Goal: Task Accomplishment & Management: Manage account settings

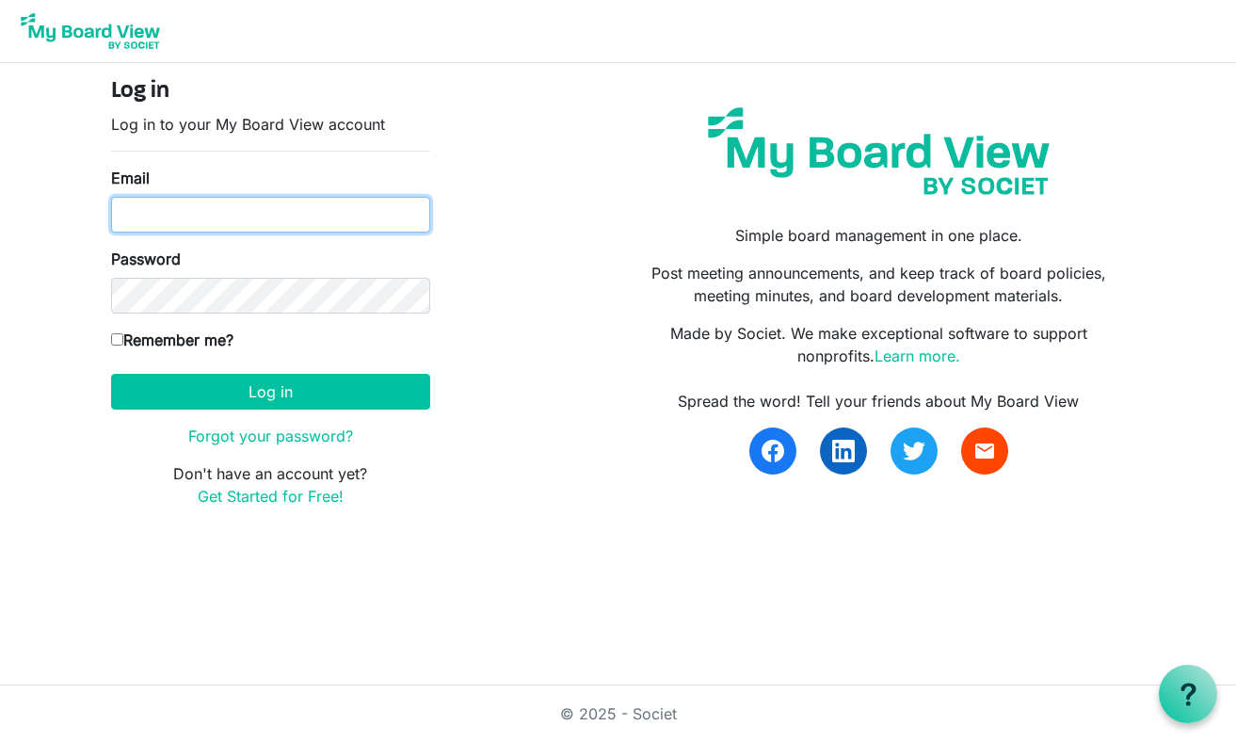
click at [244, 218] on input "Email" at bounding box center [270, 215] width 319 height 36
type input "[EMAIL_ADDRESS][DOMAIN_NAME]"
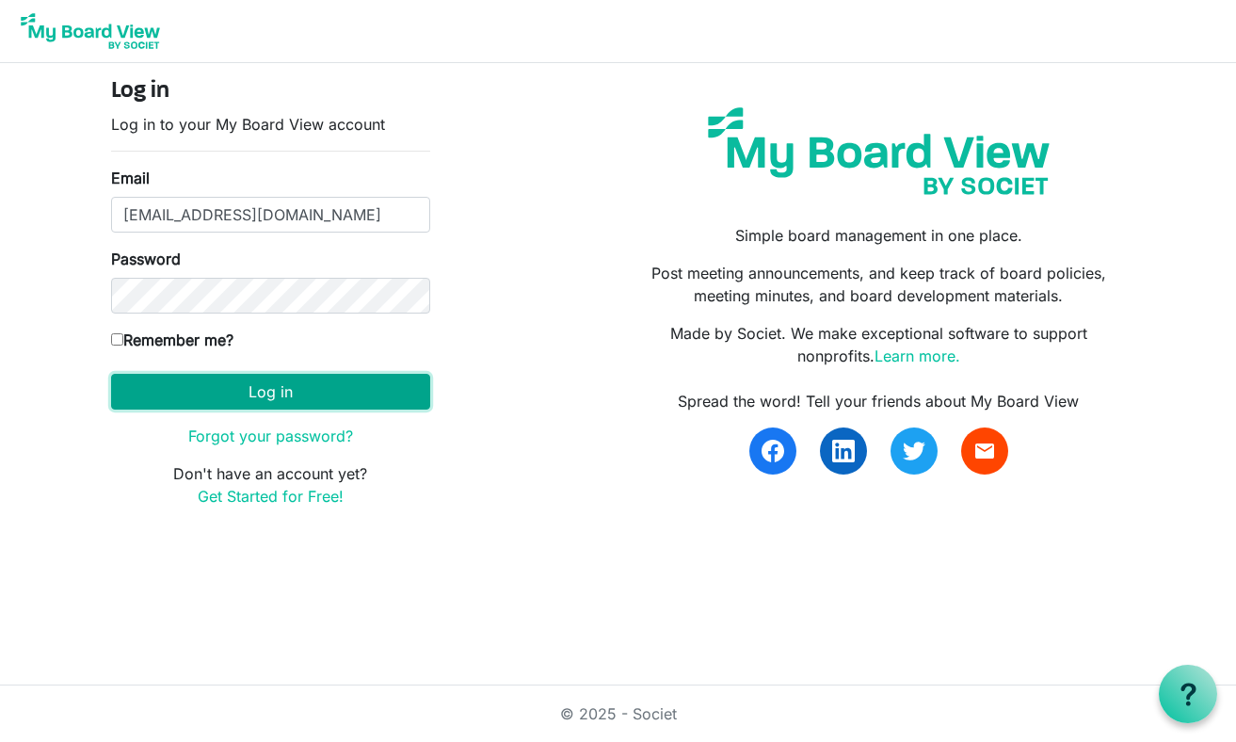
click at [219, 391] on button "Log in" at bounding box center [270, 392] width 319 height 36
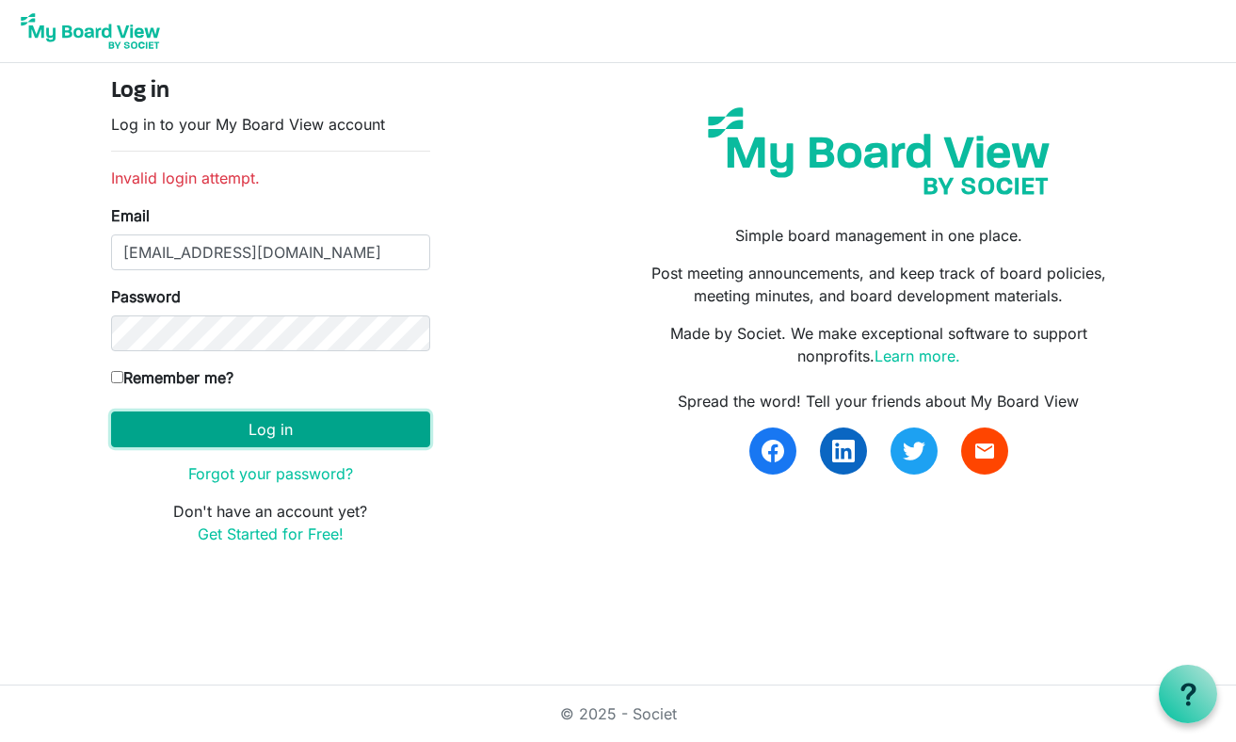
click at [321, 424] on button "Log in" at bounding box center [270, 429] width 319 height 36
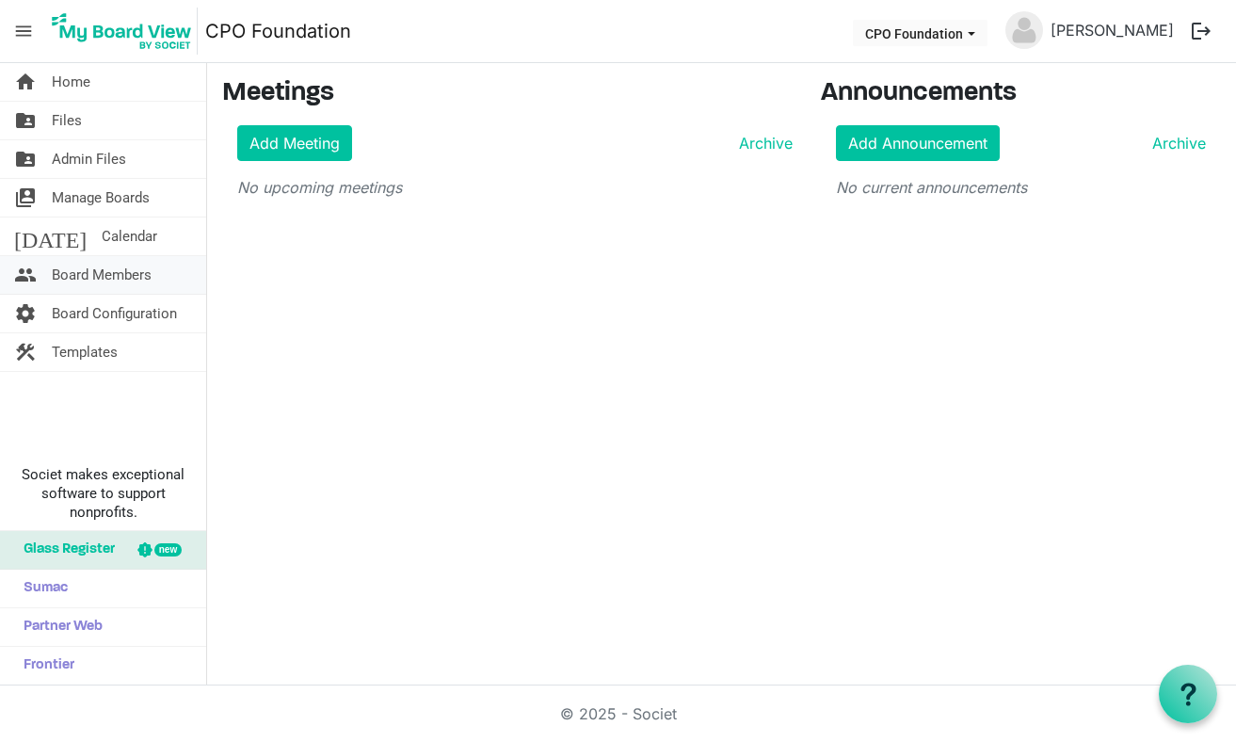
click at [109, 279] on span "Board Members" at bounding box center [102, 275] width 100 height 38
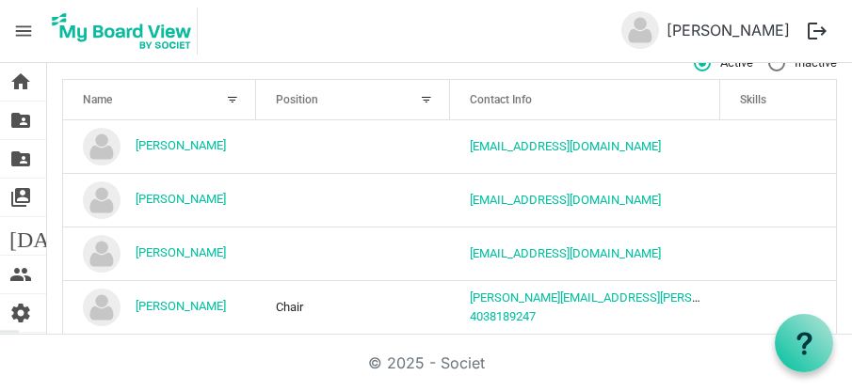
scroll to position [246, 0]
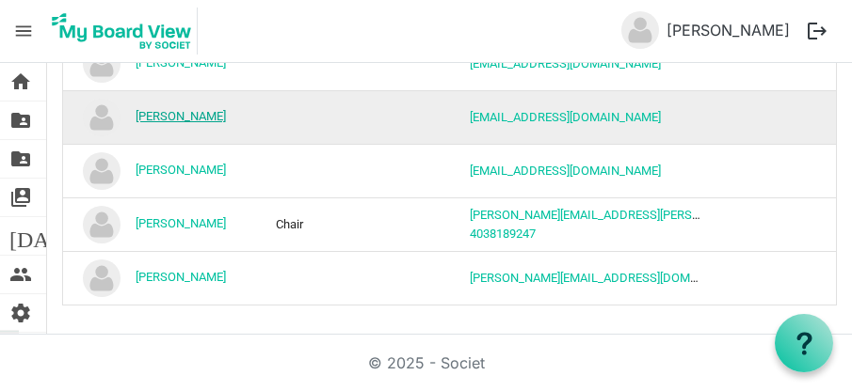
click at [226, 114] on link "[PERSON_NAME]" at bounding box center [181, 116] width 90 height 14
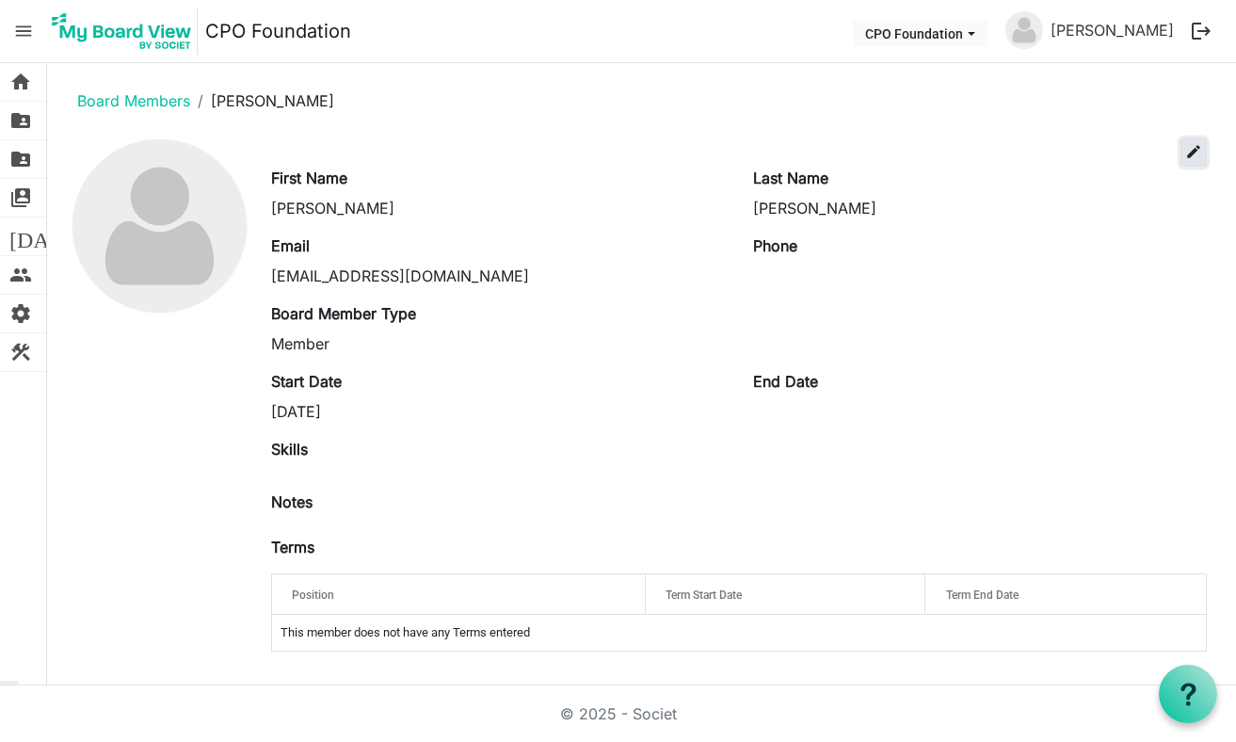
click at [851, 150] on span "edit" at bounding box center [1193, 151] width 17 height 17
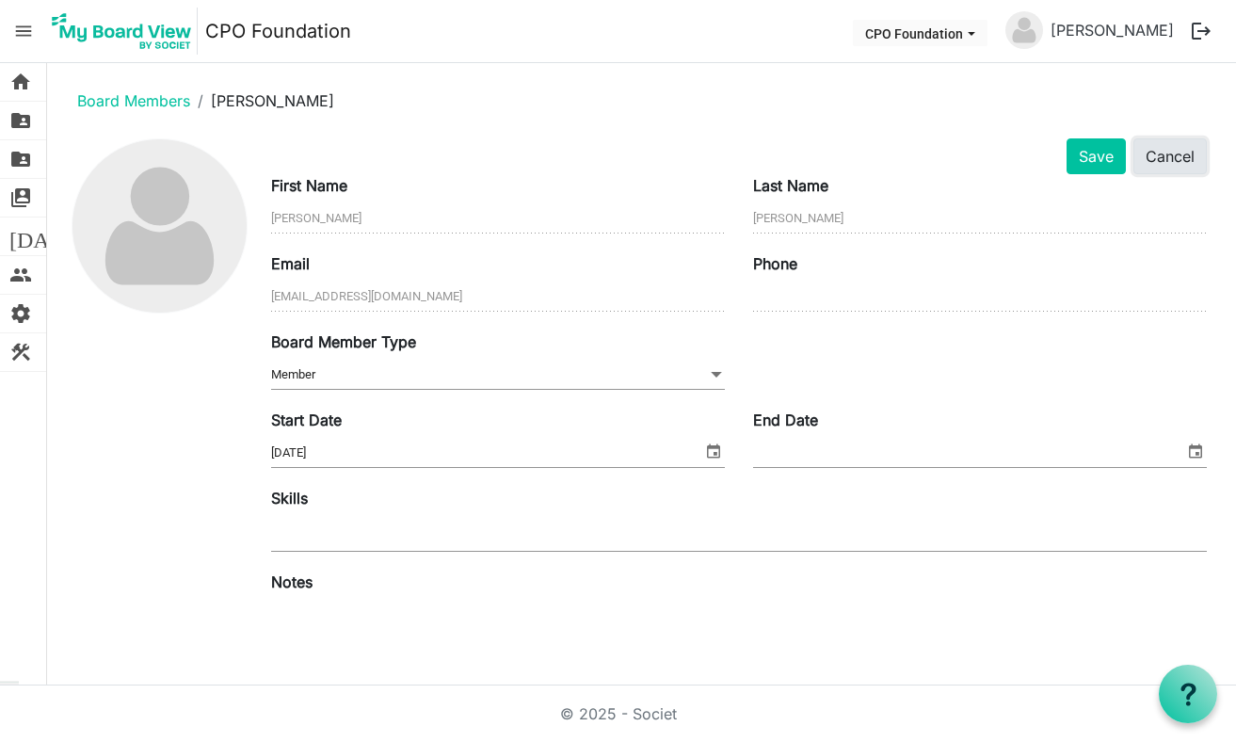
click at [851, 152] on button "Cancel" at bounding box center [1169, 156] width 73 height 36
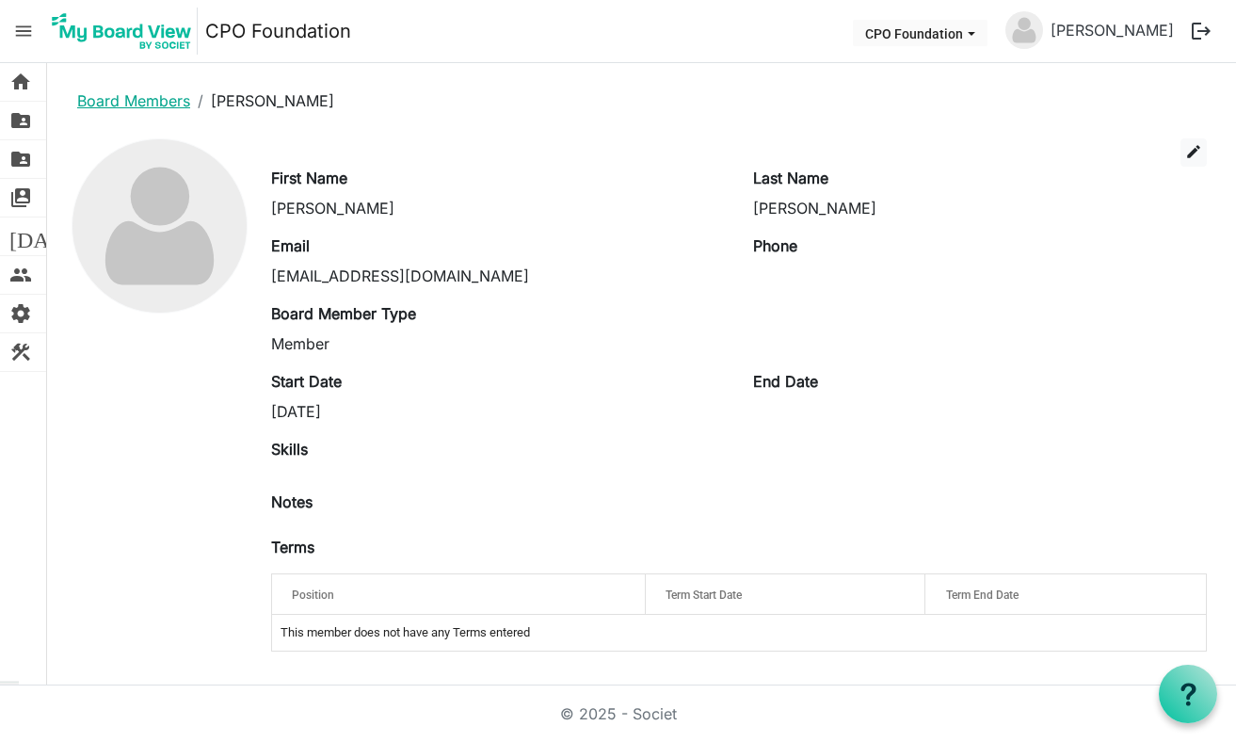
click at [131, 101] on link "Board Members" at bounding box center [133, 100] width 113 height 19
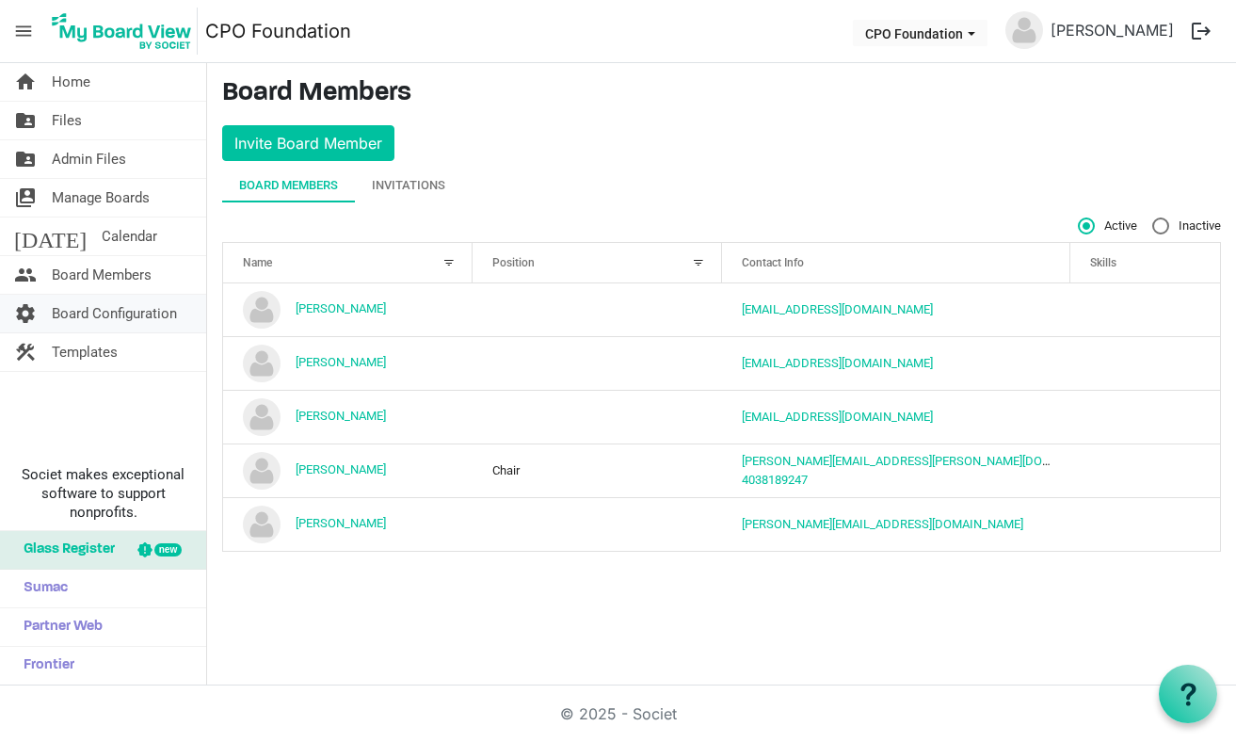
click at [123, 315] on span "Board Configuration" at bounding box center [114, 314] width 125 height 38
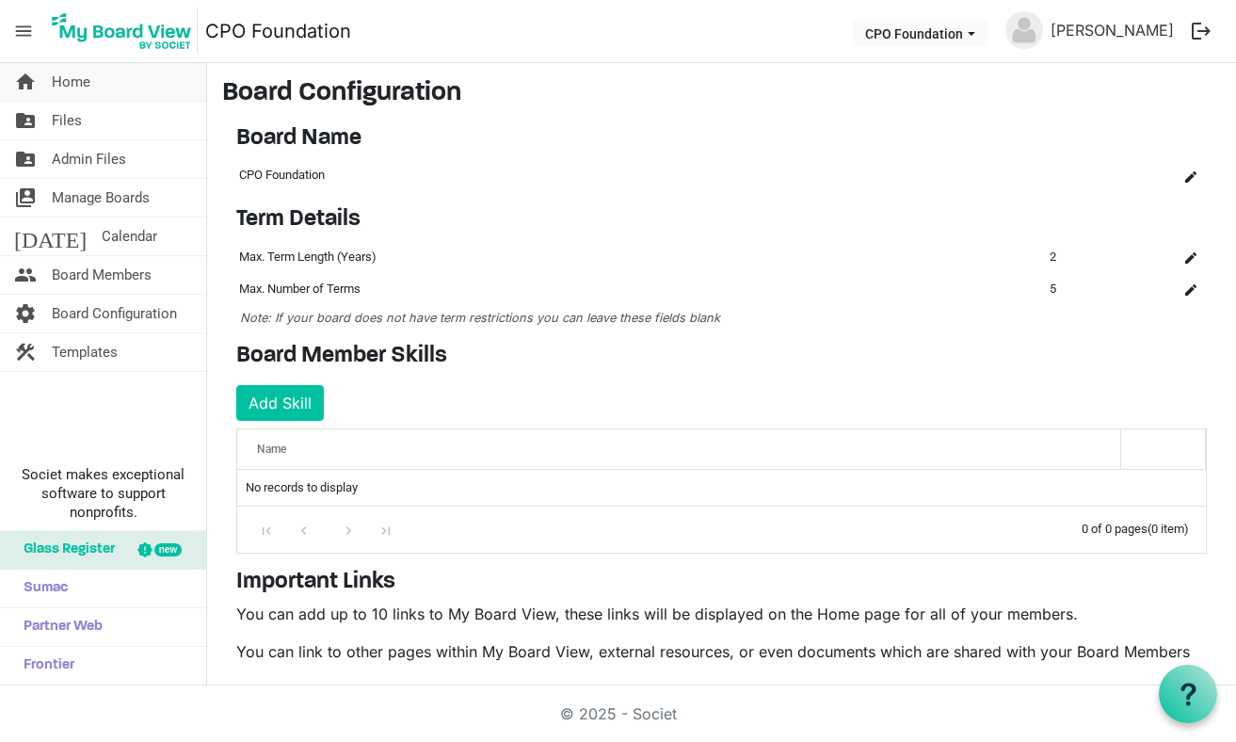
click at [68, 87] on span "Home" at bounding box center [71, 82] width 39 height 38
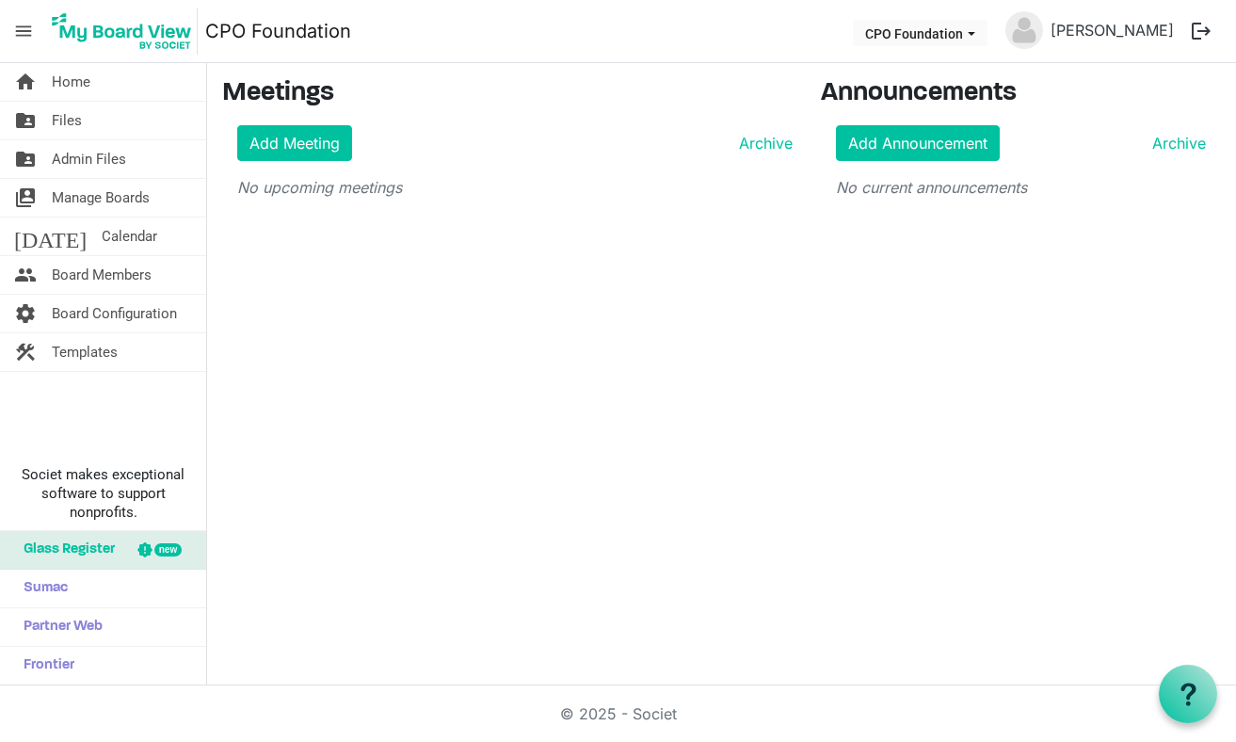
click at [24, 39] on span "menu" at bounding box center [24, 31] width 36 height 36
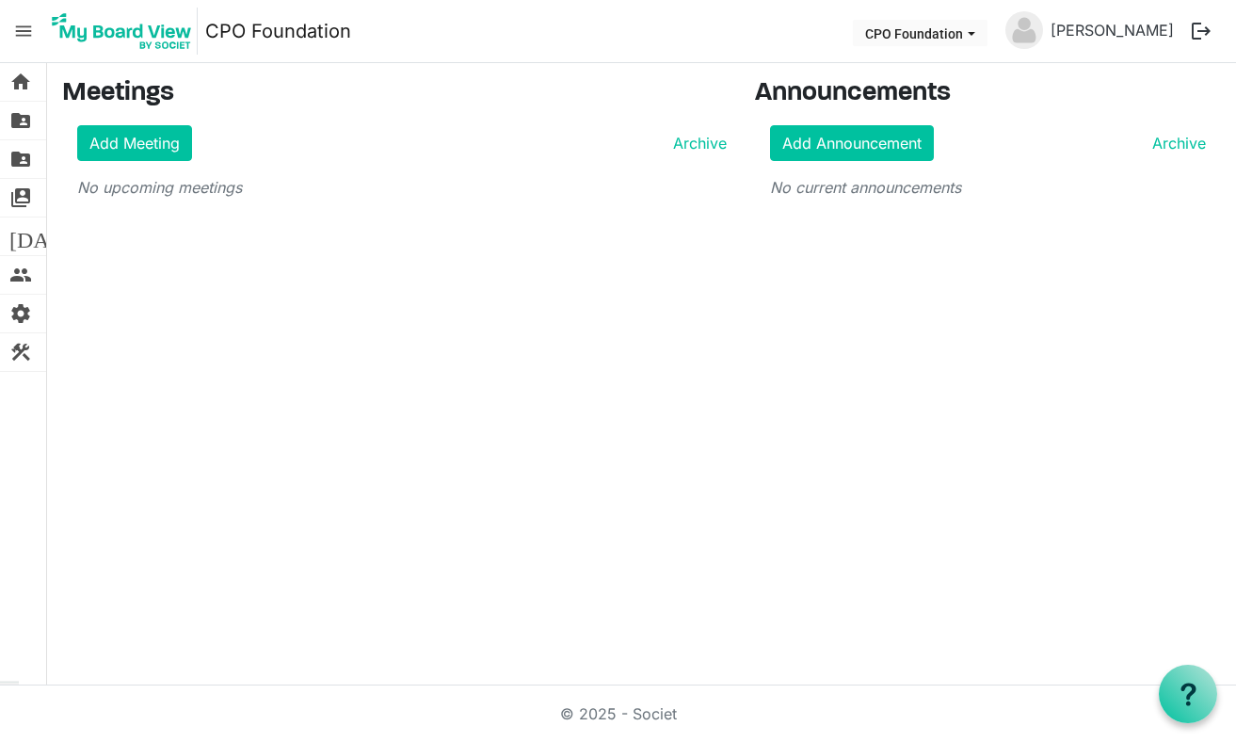
click at [24, 39] on span "menu" at bounding box center [24, 31] width 36 height 36
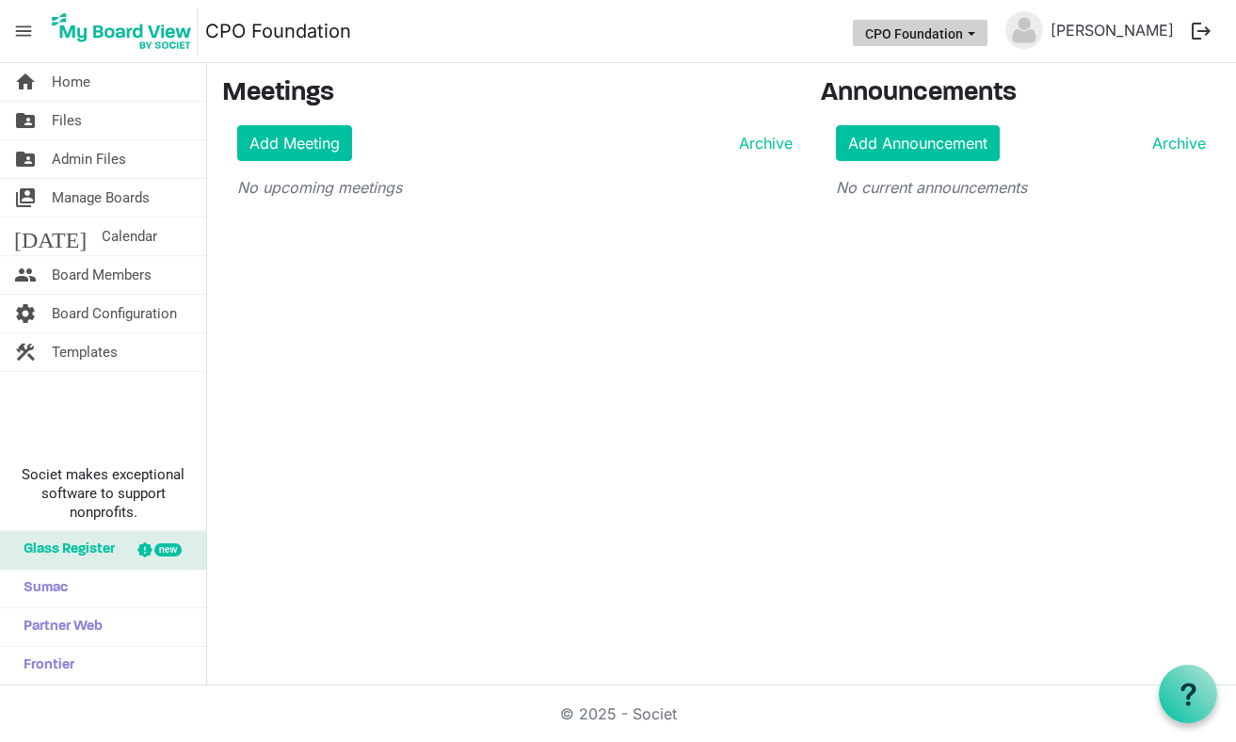
click at [980, 35] on span "CPO Foundation dropdownbutton" at bounding box center [971, 34] width 17 height 8
click at [980, 36] on span "CPO Foundation dropdownbutton" at bounding box center [971, 34] width 17 height 8
click at [987, 40] on button "CPO Foundation" at bounding box center [920, 33] width 135 height 26
click at [968, 68] on li "CPO Foundation" at bounding box center [949, 71] width 127 height 34
click at [632, 222] on main "Meetings Add Meeting Archive No upcoming meetings Announcements Add Announcemen…" at bounding box center [721, 146] width 1029 height 166
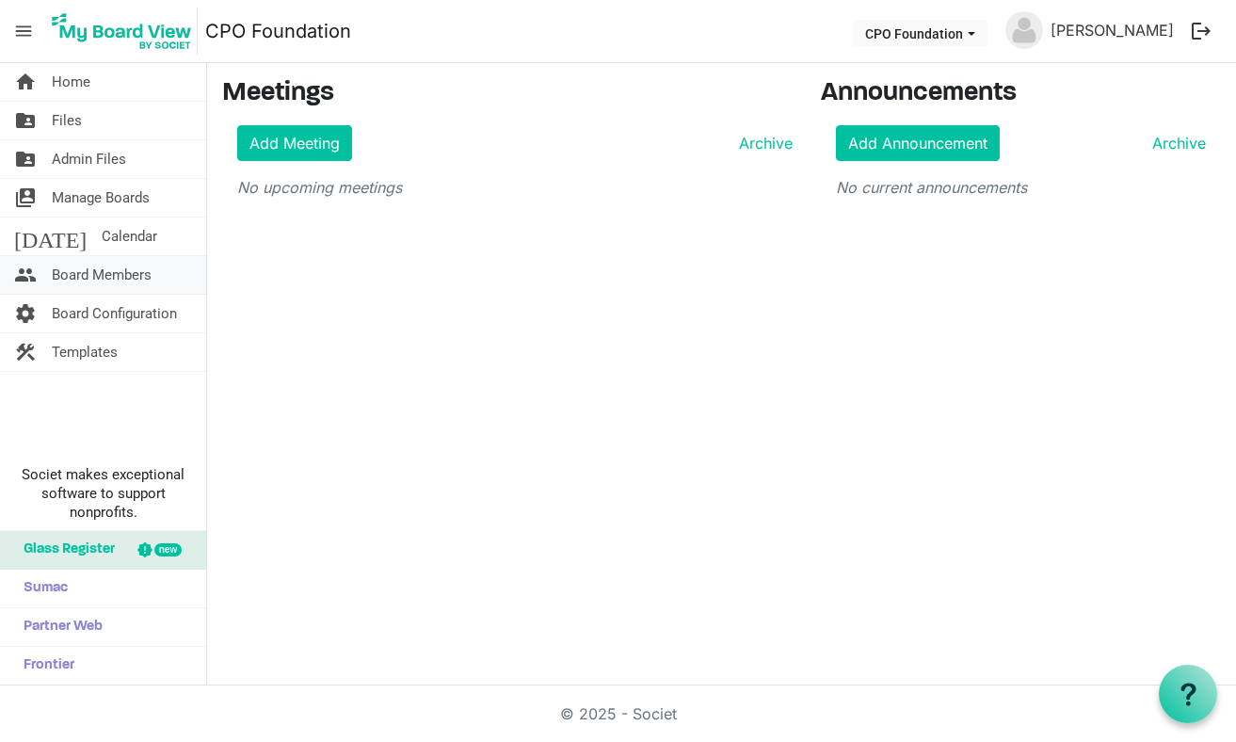
click at [133, 270] on span "Board Members" at bounding box center [102, 275] width 100 height 38
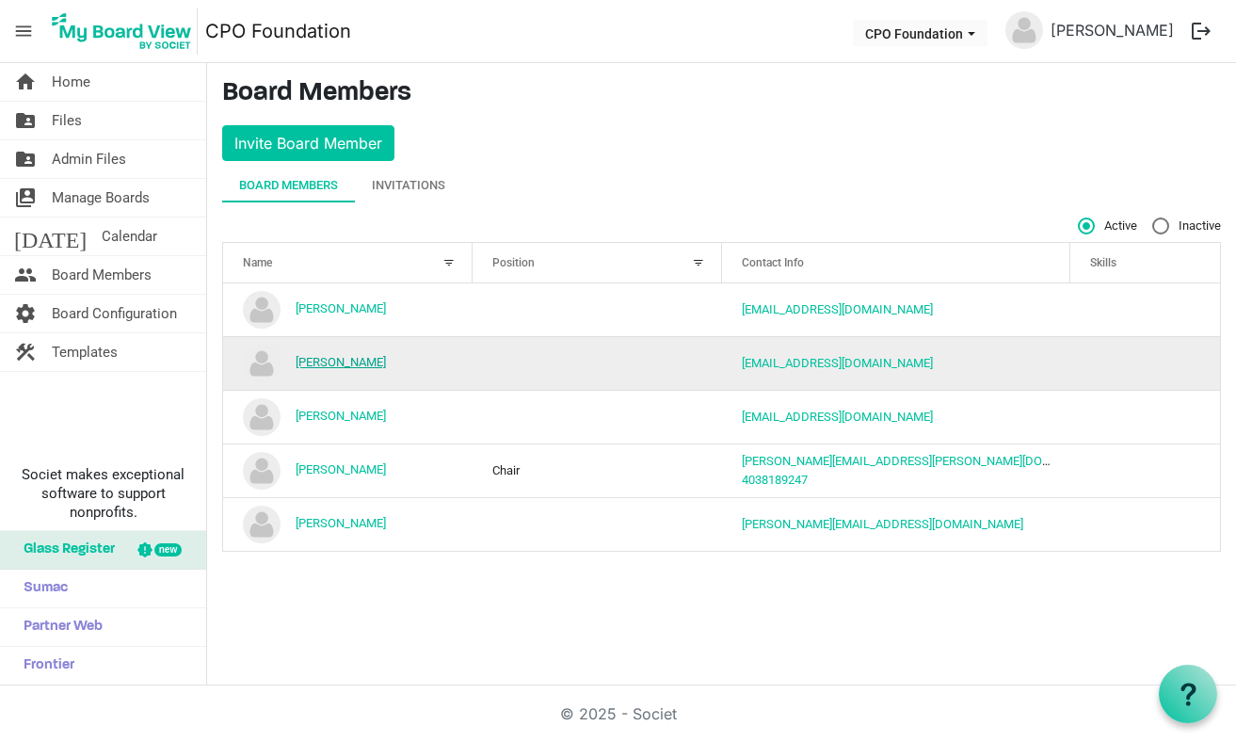
click at [386, 361] on link "[PERSON_NAME]" at bounding box center [340, 362] width 90 height 14
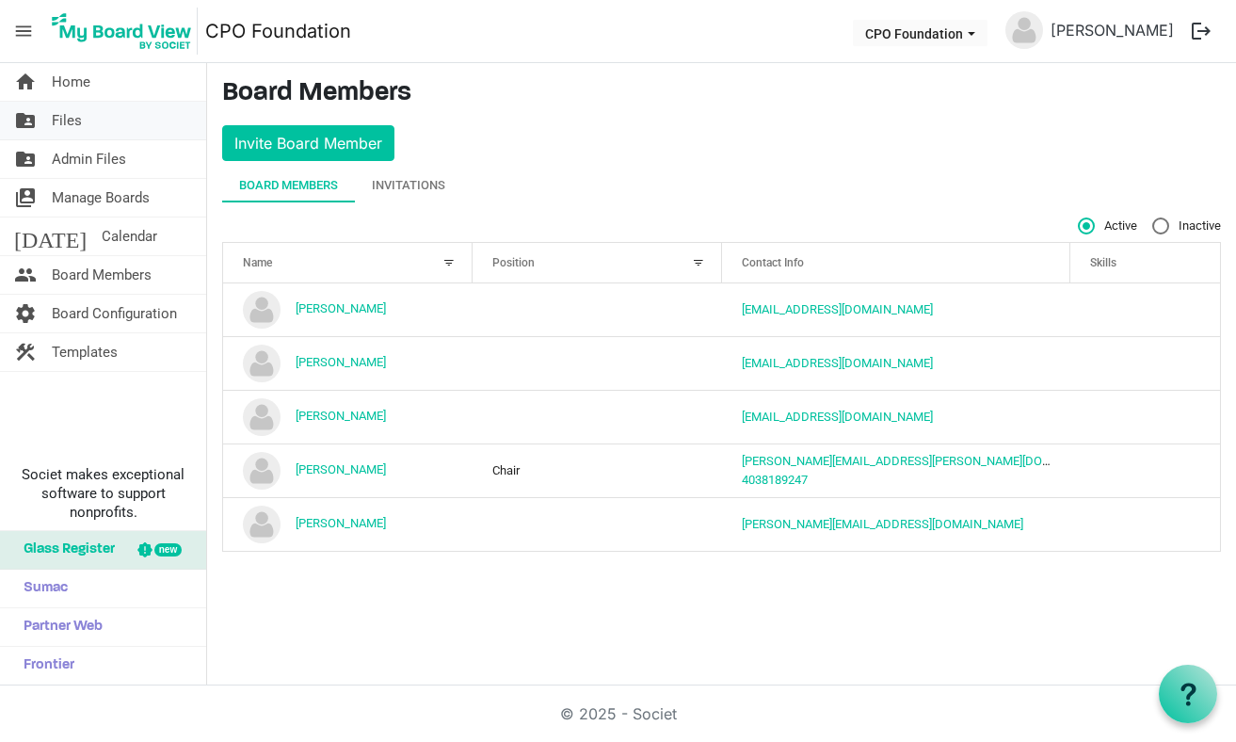
click at [67, 124] on span "Files" at bounding box center [67, 121] width 30 height 38
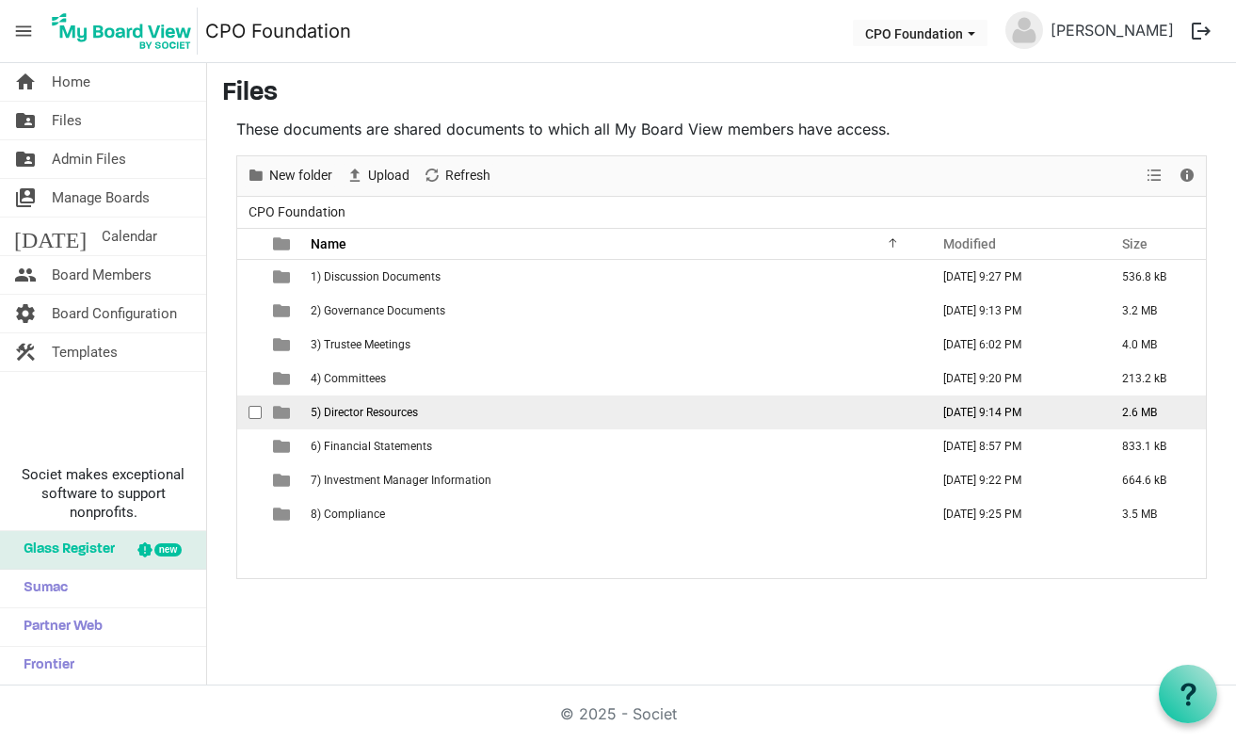
click at [387, 410] on span "5) Director Resources" at bounding box center [364, 412] width 107 height 13
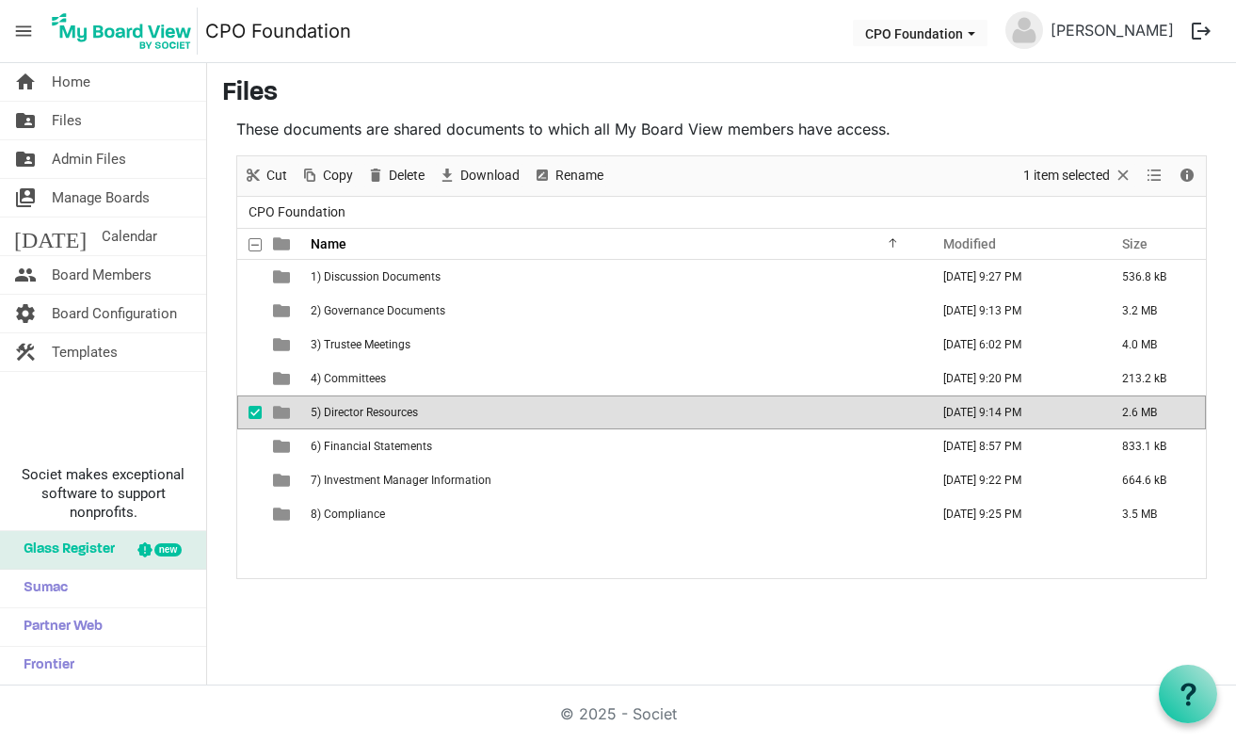
click at [359, 410] on span "5) Director Resources" at bounding box center [364, 412] width 107 height 13
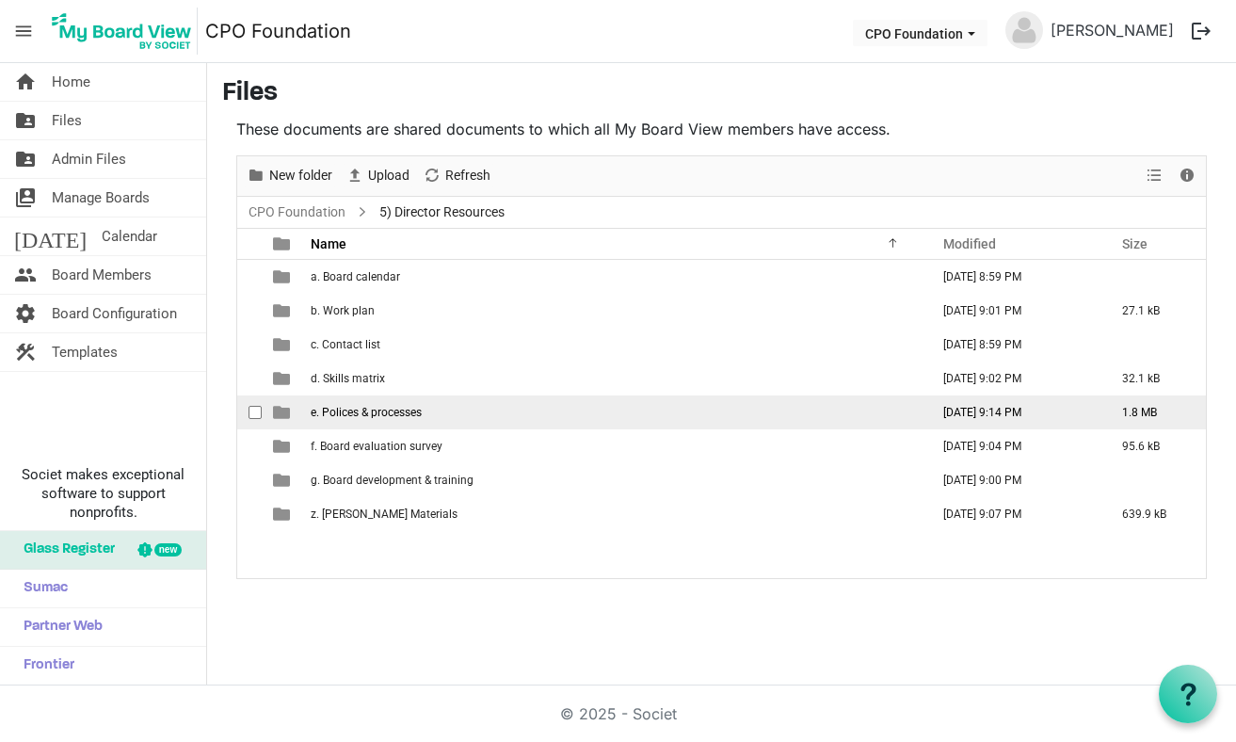
click at [392, 414] on span "e. Polices & processes" at bounding box center [366, 412] width 111 height 13
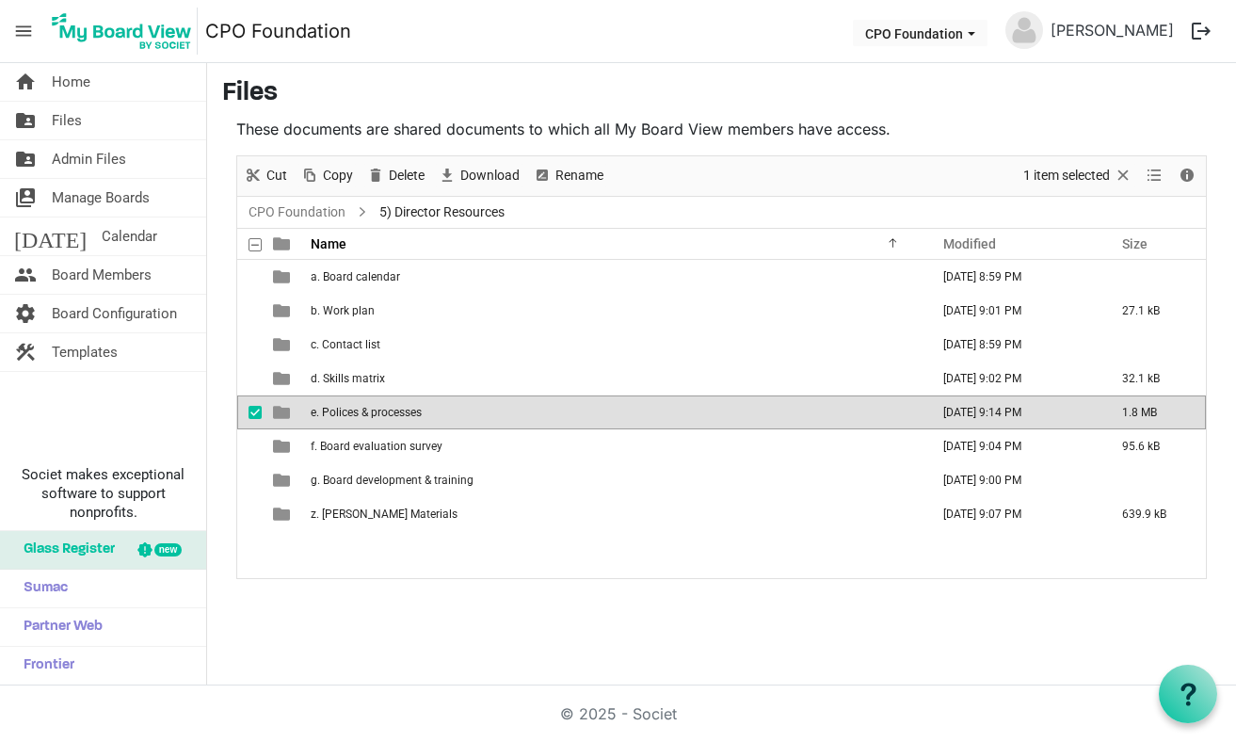
click at [392, 413] on span "e. Polices & processes" at bounding box center [366, 412] width 111 height 13
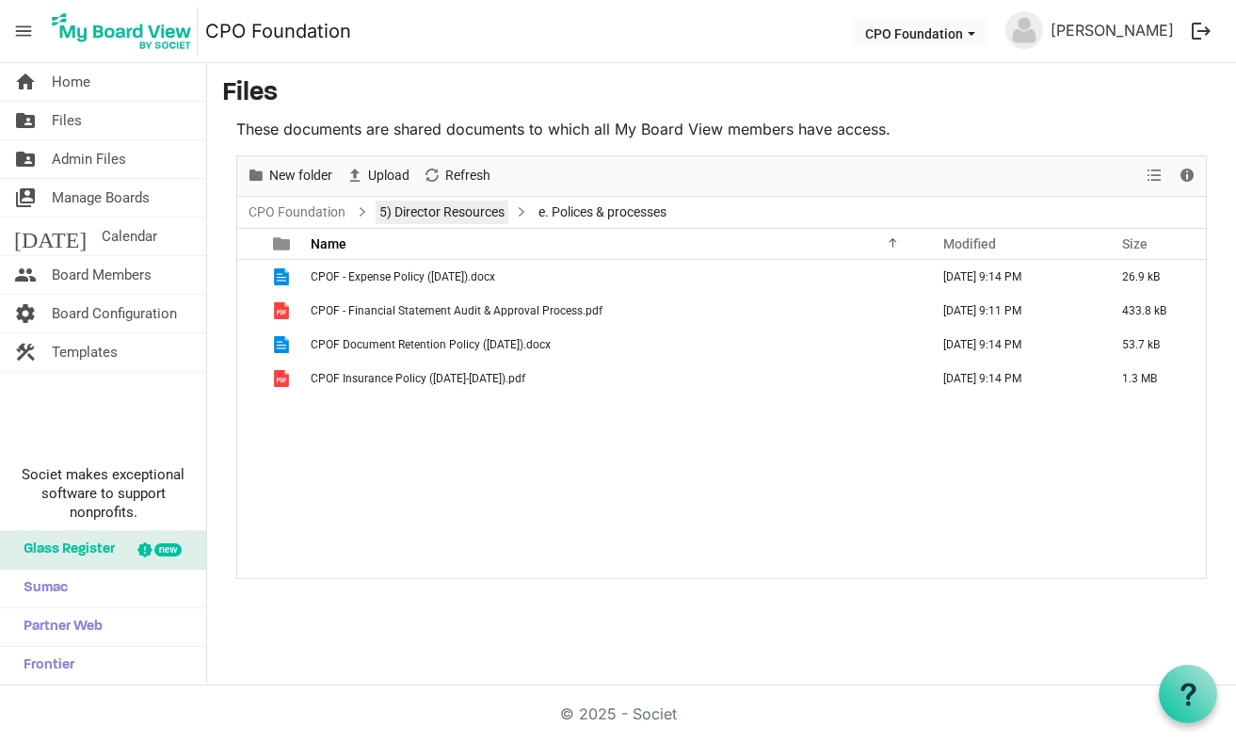
click at [433, 216] on link "5) Director Resources" at bounding box center [441, 212] width 133 height 24
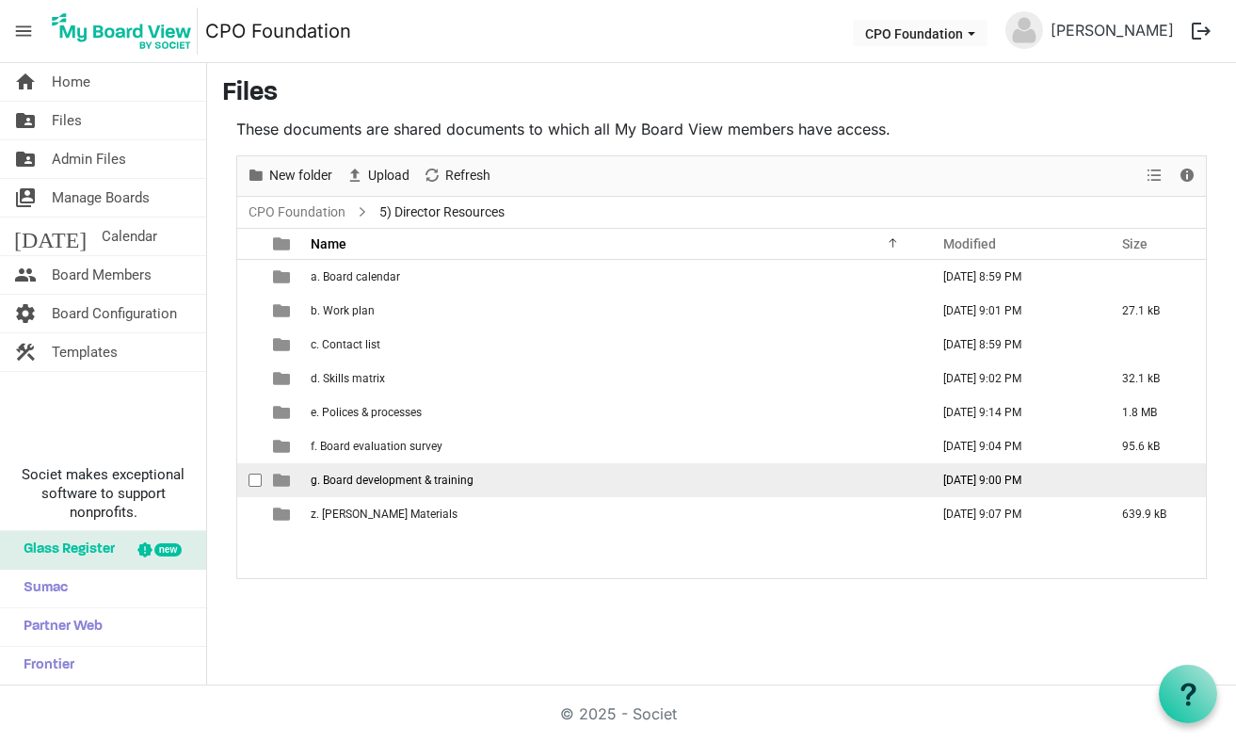
click at [417, 479] on span "g. Board development & training" at bounding box center [392, 479] width 163 height 13
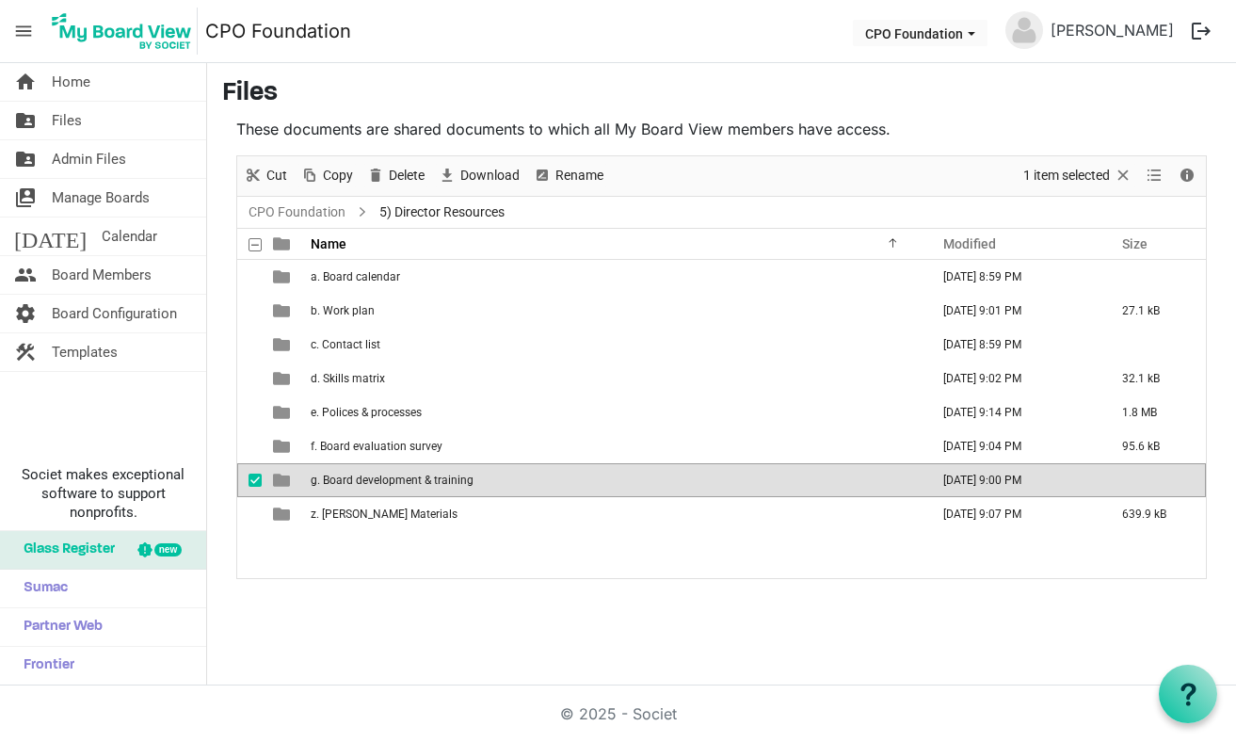
click at [417, 479] on span "g. Board development & training" at bounding box center [392, 479] width 163 height 13
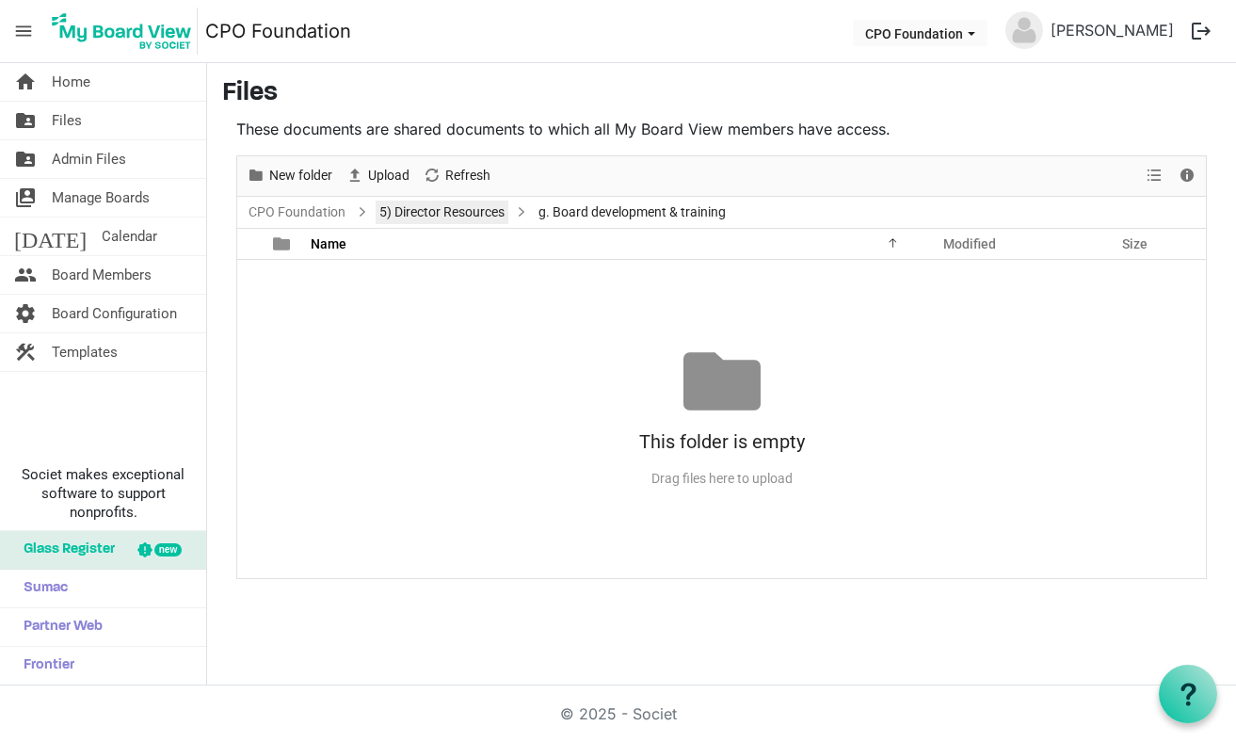
click at [439, 214] on link "5) Director Resources" at bounding box center [441, 212] width 133 height 24
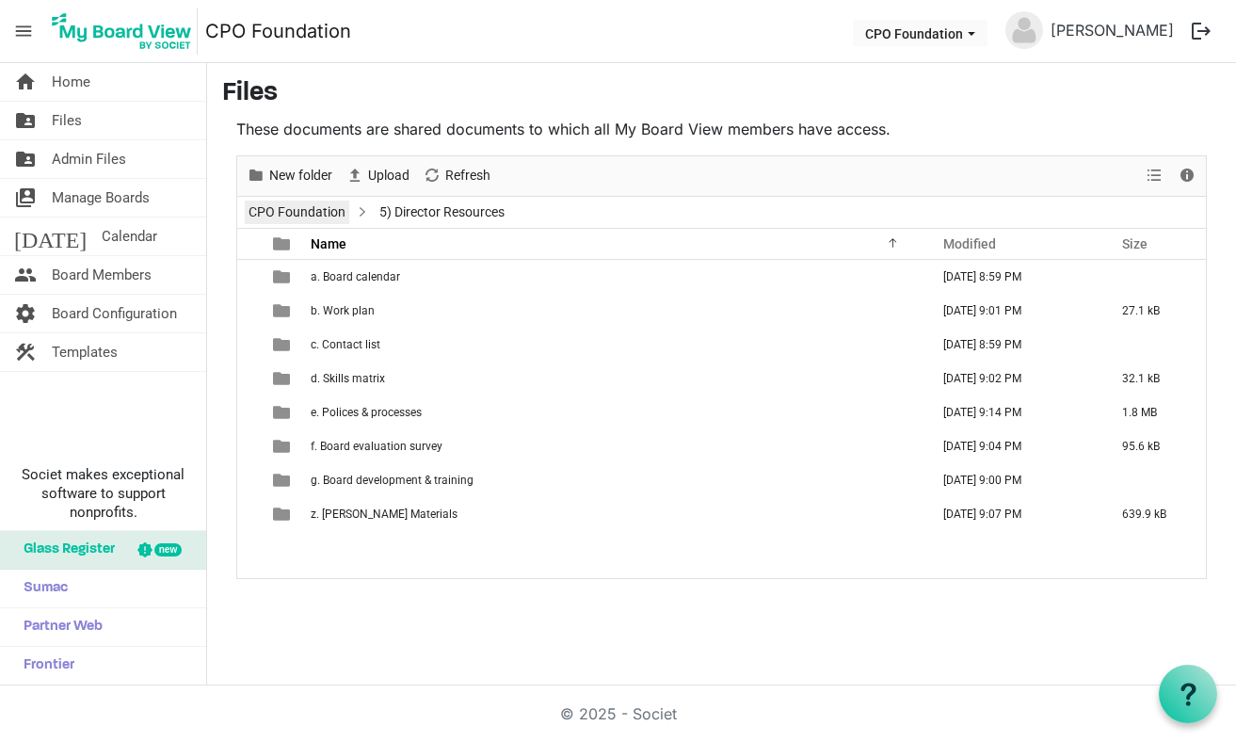
click at [311, 209] on link "CPO Foundation" at bounding box center [297, 212] width 104 height 24
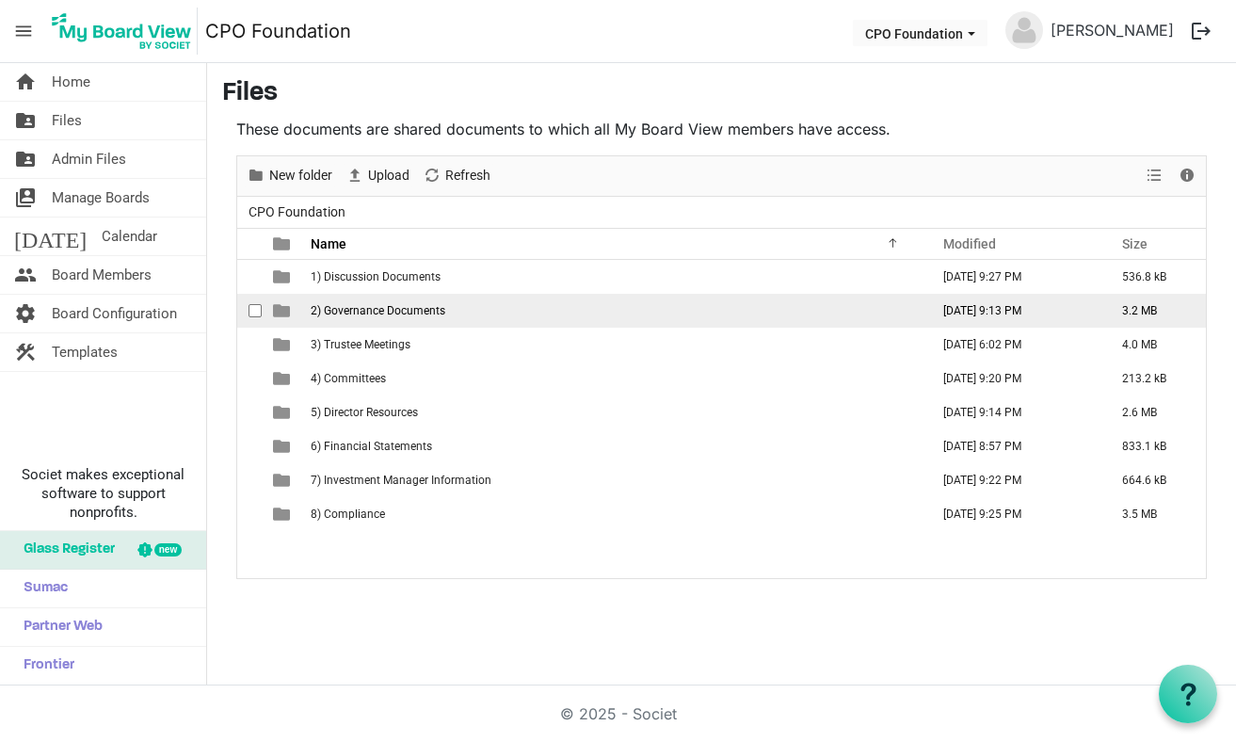
click at [377, 310] on span "2) Governance Documents" at bounding box center [378, 310] width 135 height 13
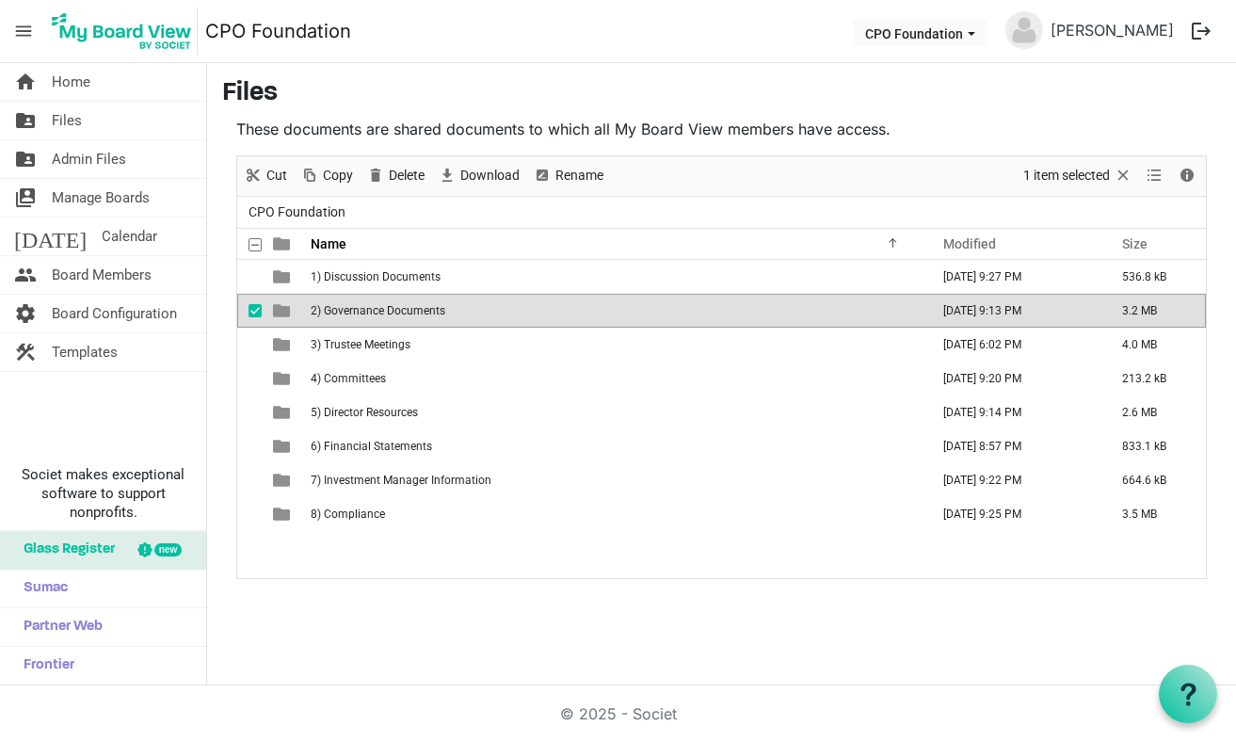
click at [377, 310] on span "2) Governance Documents" at bounding box center [378, 310] width 135 height 13
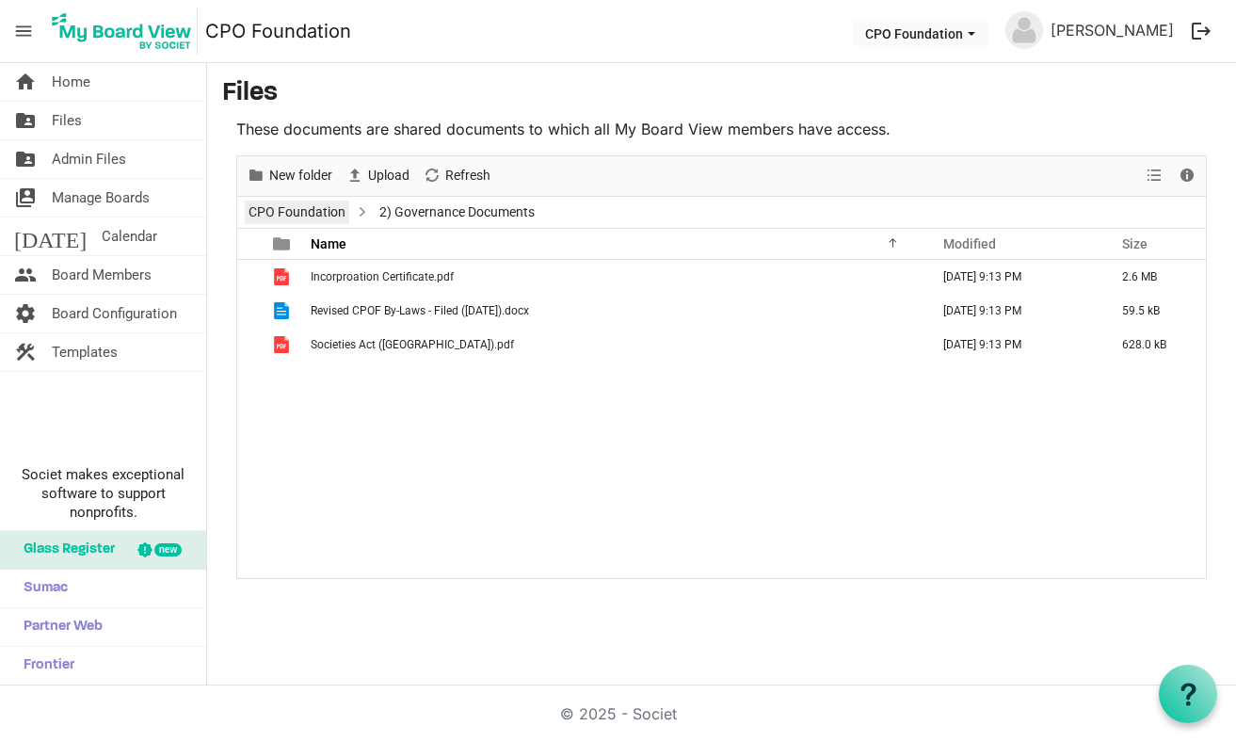
click at [323, 213] on link "CPO Foundation" at bounding box center [297, 212] width 104 height 24
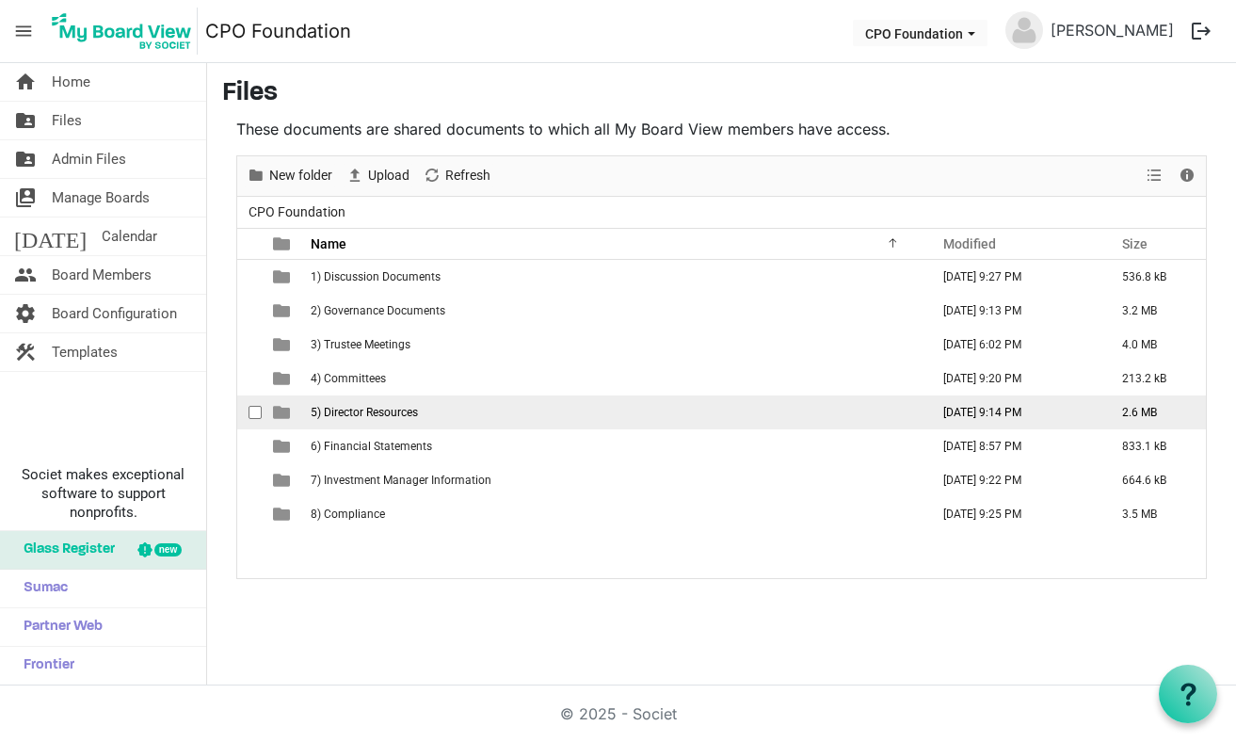
click at [376, 404] on td "5) Director Resources" at bounding box center [614, 412] width 618 height 34
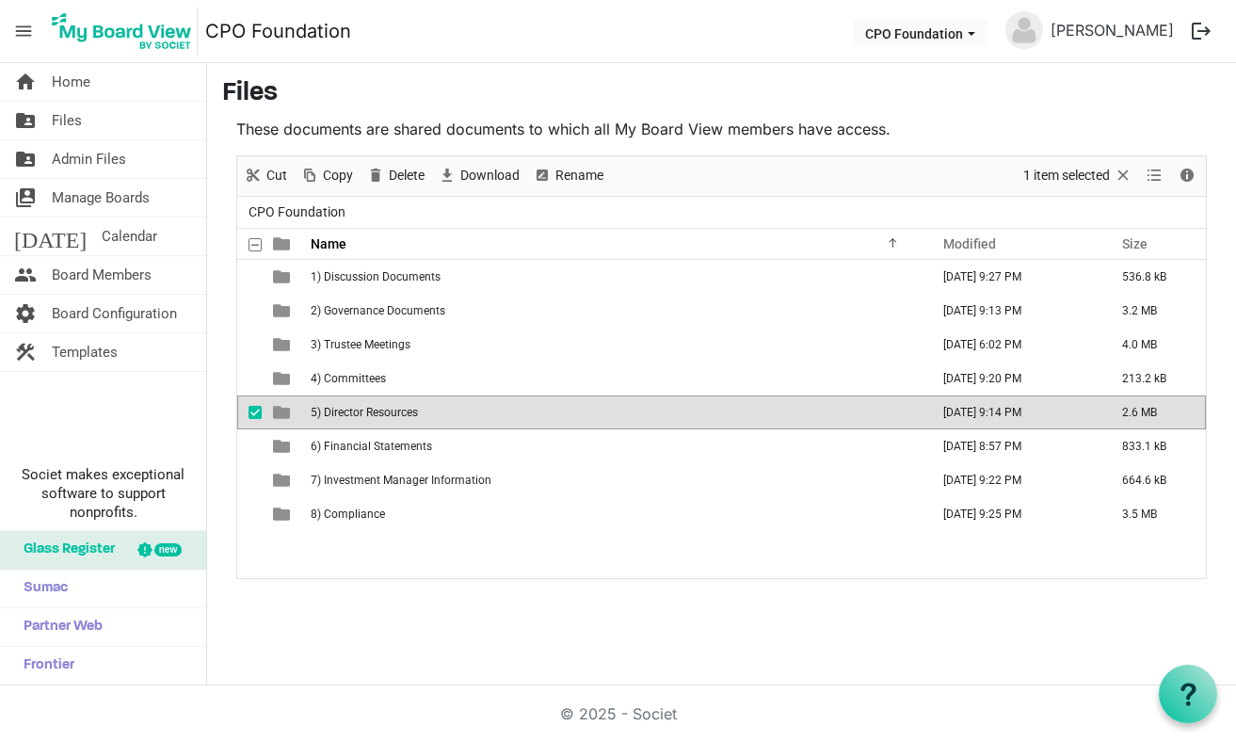
click at [375, 401] on td "5) Director Resources" at bounding box center [614, 412] width 618 height 34
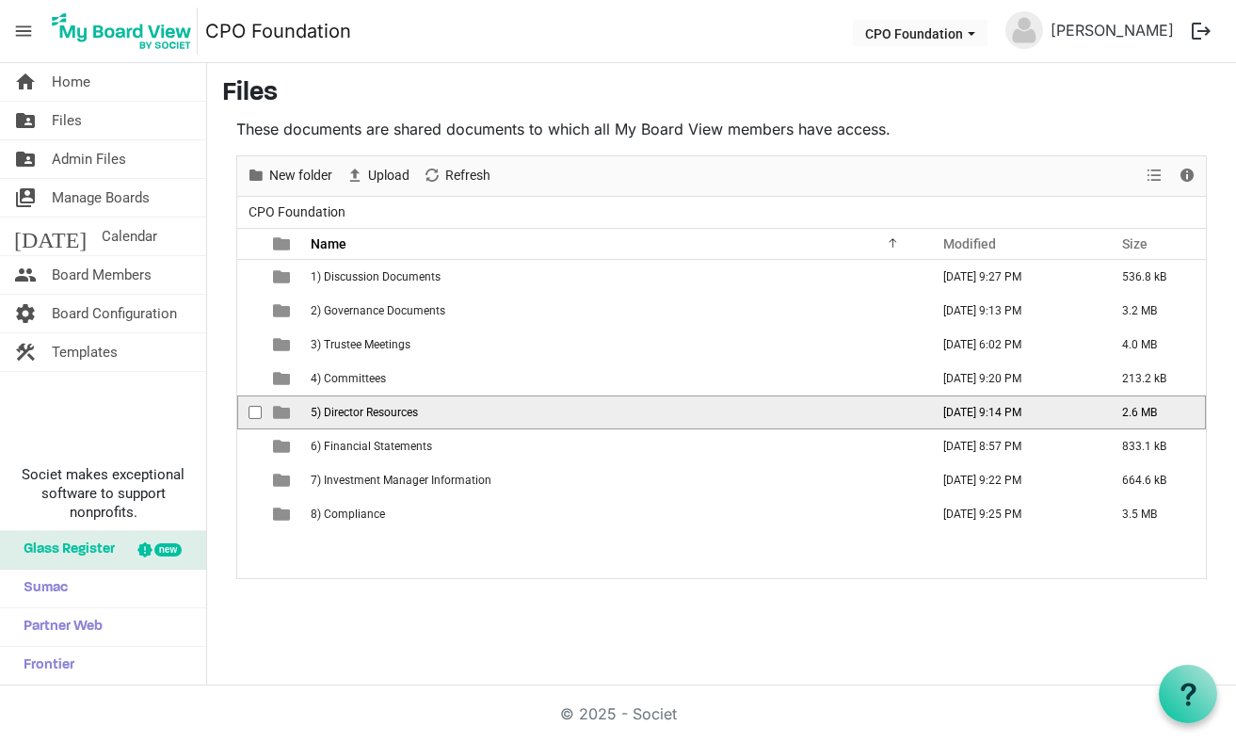
click at [375, 413] on span "5) Director Resources" at bounding box center [364, 412] width 107 height 13
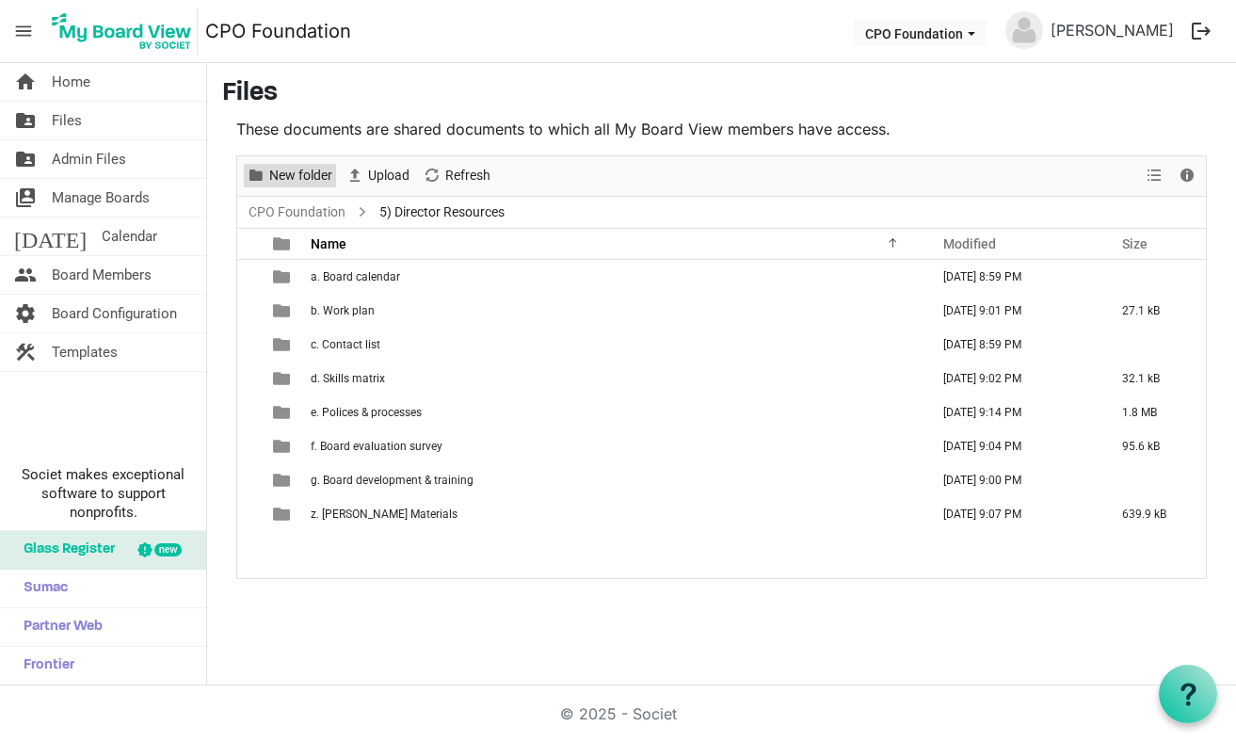
click at [311, 177] on span "New folder" at bounding box center [300, 176] width 67 height 24
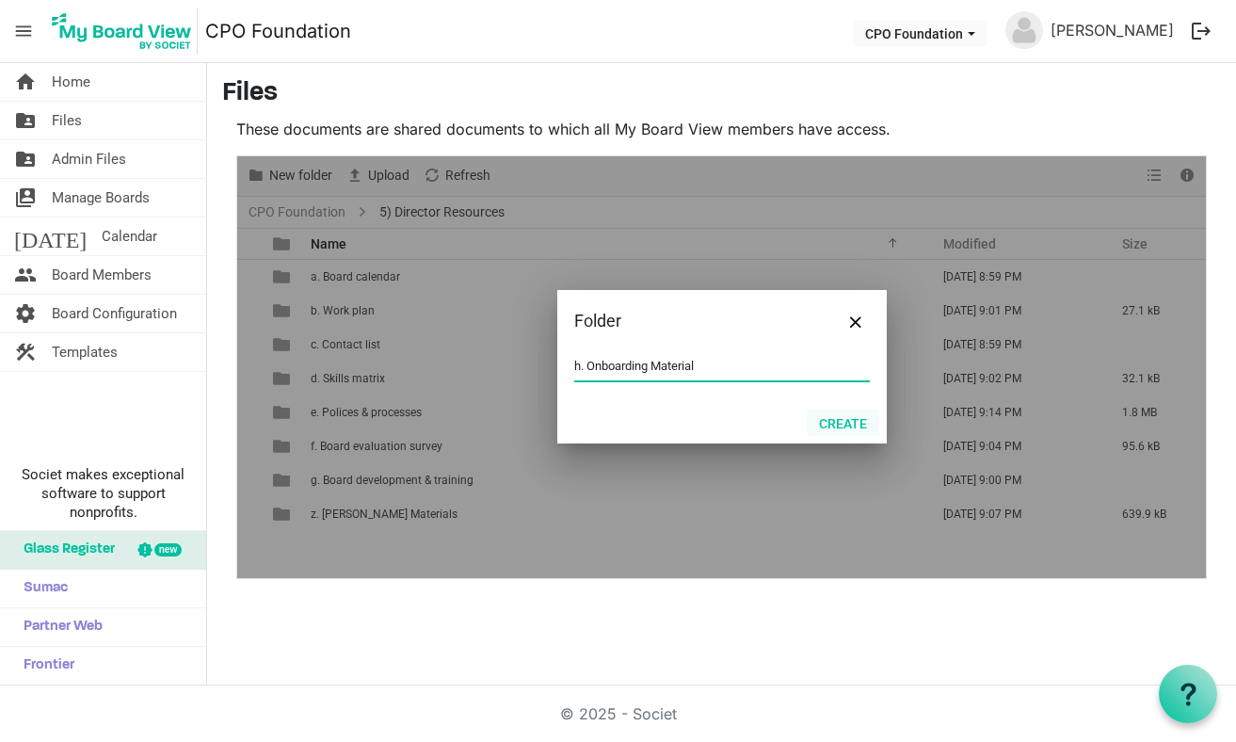
type input "h. Onboarding Material"
click at [852, 419] on button "Create" at bounding box center [842, 422] width 72 height 26
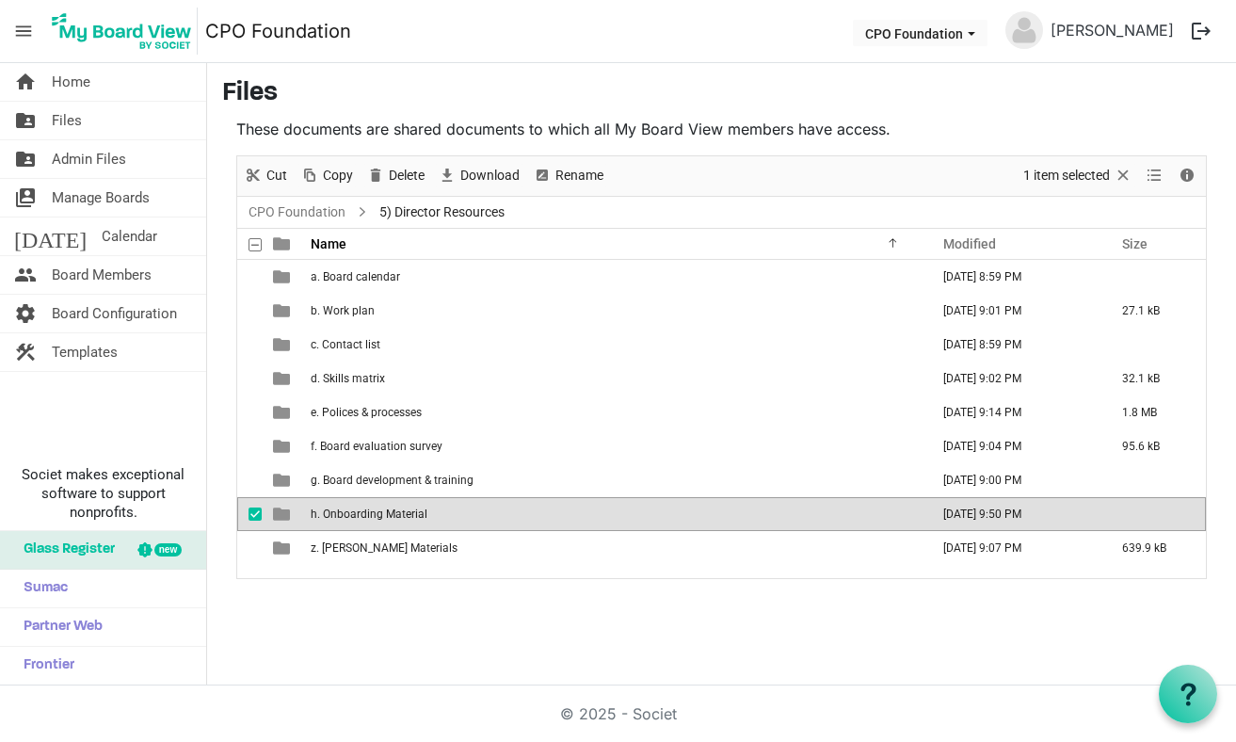
click at [402, 511] on span "h. Onboarding Material" at bounding box center [369, 513] width 117 height 13
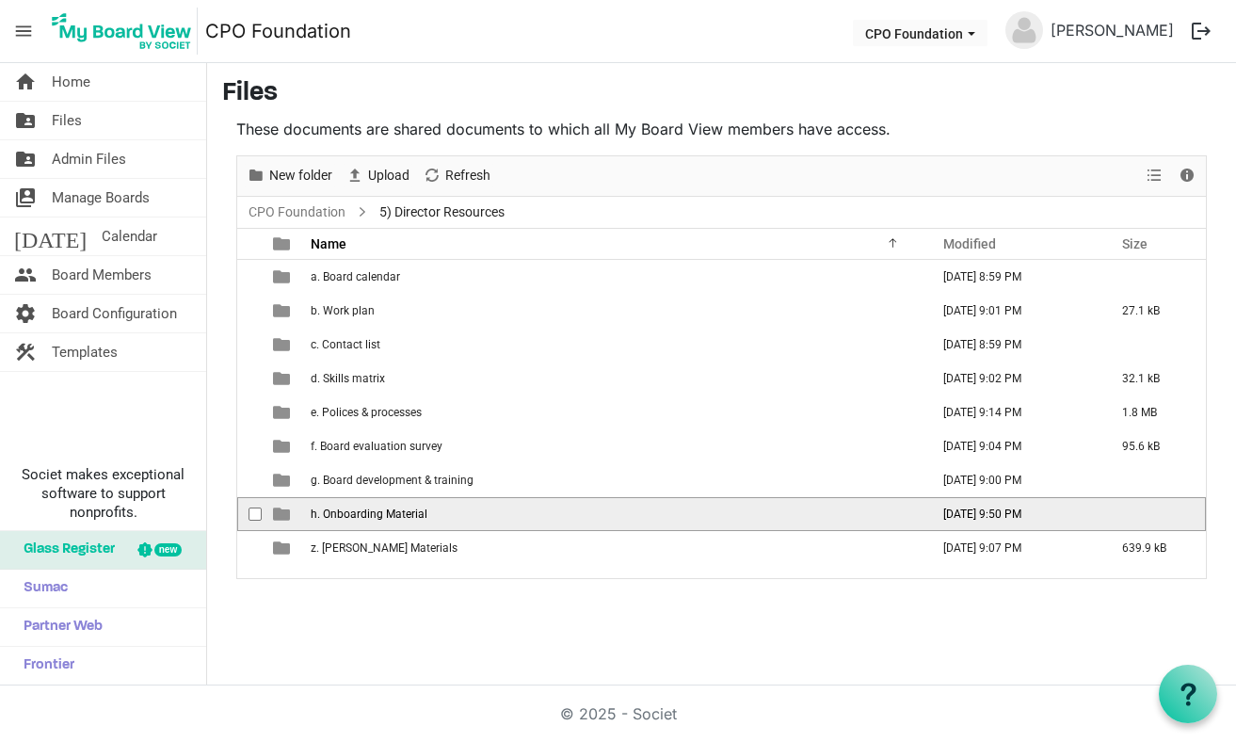
click at [402, 511] on span "h. Onboarding Material" at bounding box center [369, 513] width 117 height 13
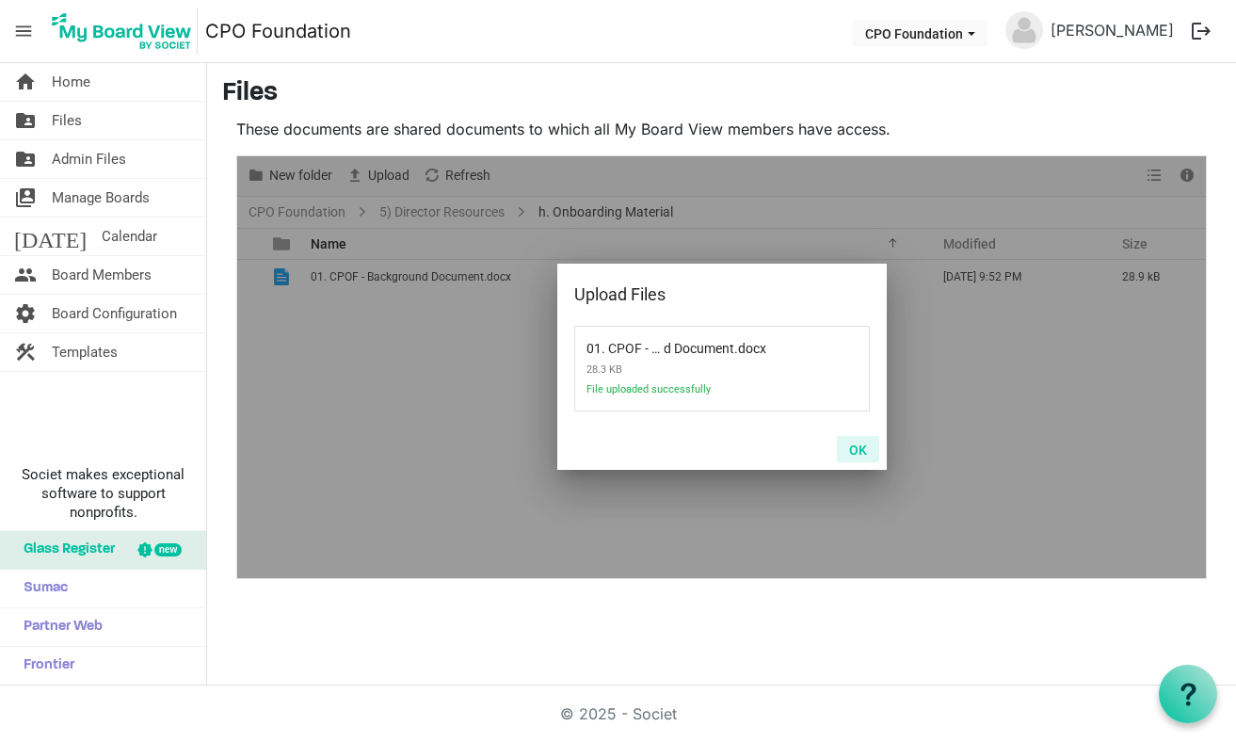
click at [865, 453] on button "OK" at bounding box center [858, 449] width 42 height 26
click at [842, 442] on button "OK" at bounding box center [858, 449] width 42 height 26
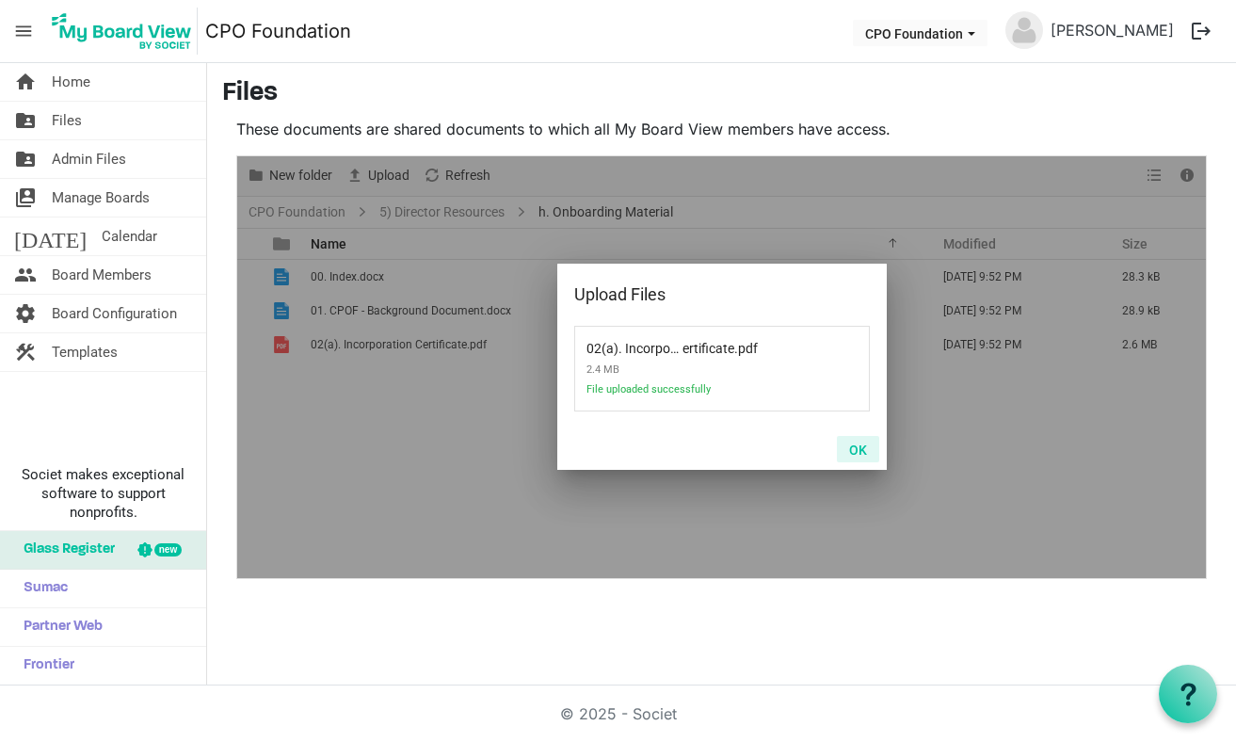
click at [856, 447] on button "OK" at bounding box center [858, 449] width 42 height 26
click at [854, 449] on button "OK" at bounding box center [858, 449] width 42 height 26
click at [860, 453] on button "OK" at bounding box center [858, 449] width 42 height 26
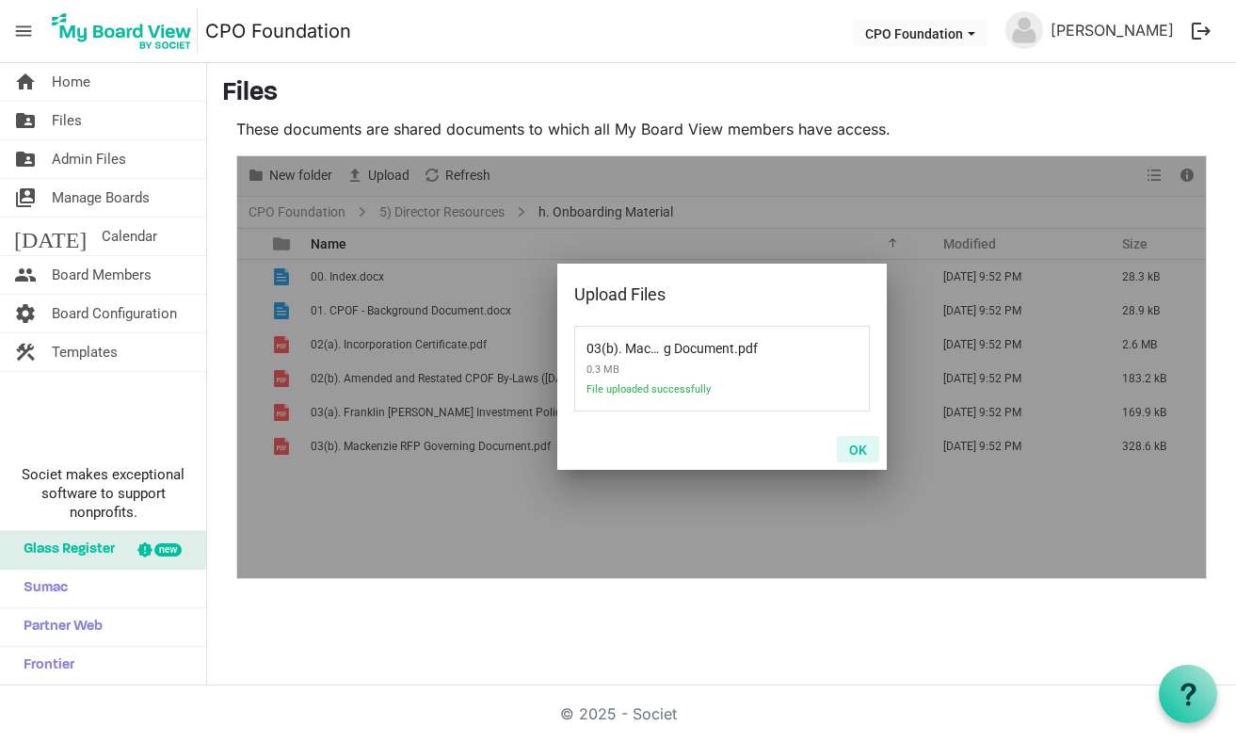
click at [864, 453] on button "OK" at bounding box center [858, 449] width 42 height 26
click at [866, 450] on button "OK" at bounding box center [858, 449] width 42 height 26
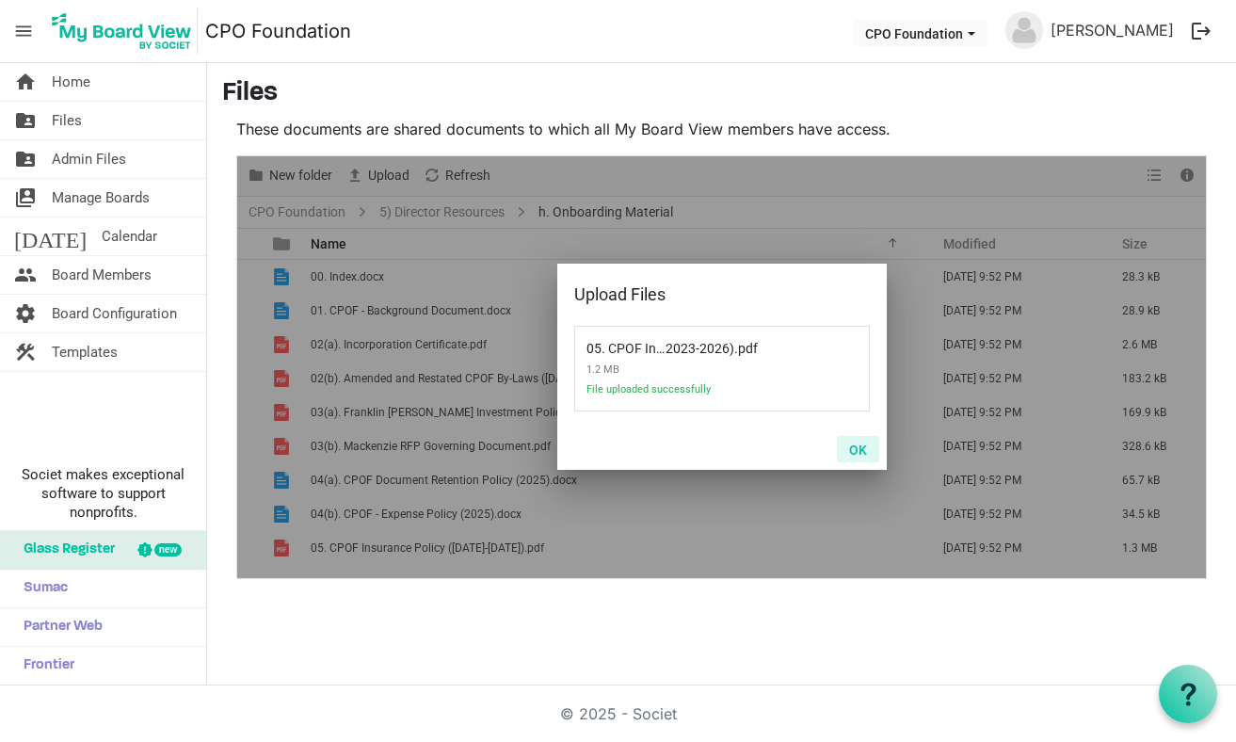
click at [861, 453] on button "OK" at bounding box center [858, 449] width 42 height 26
click at [859, 450] on button "OK" at bounding box center [858, 449] width 42 height 26
